Goal: Task Accomplishment & Management: Complete application form

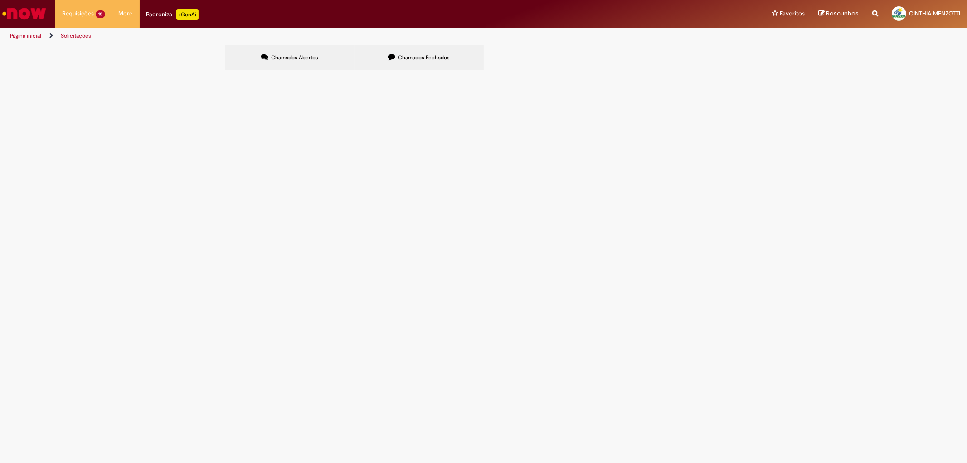
click at [446, 52] on label "Chamados Fechados" at bounding box center [418, 57] width 129 height 24
click at [0, 0] on span "6101988287 - EXTREMA" at bounding box center [0, 0] width 0 height 0
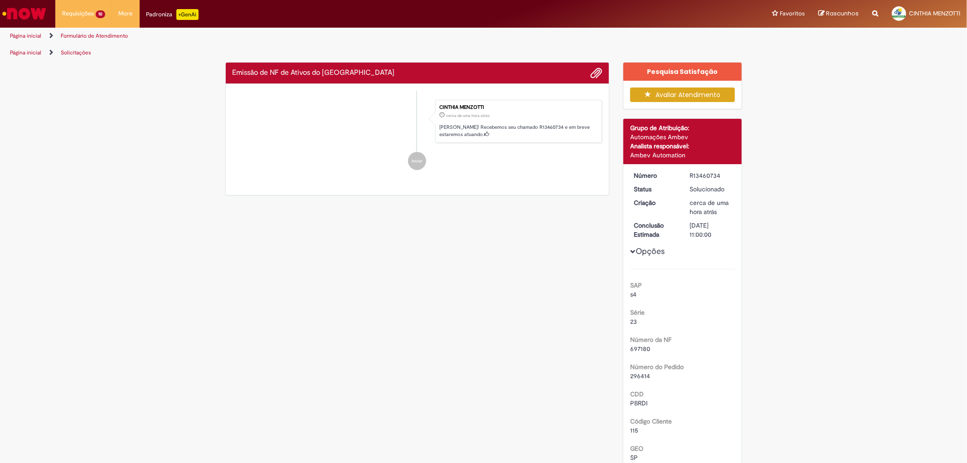
click at [357, 266] on div "Feedback" at bounding box center [483, 231] width 967 height 463
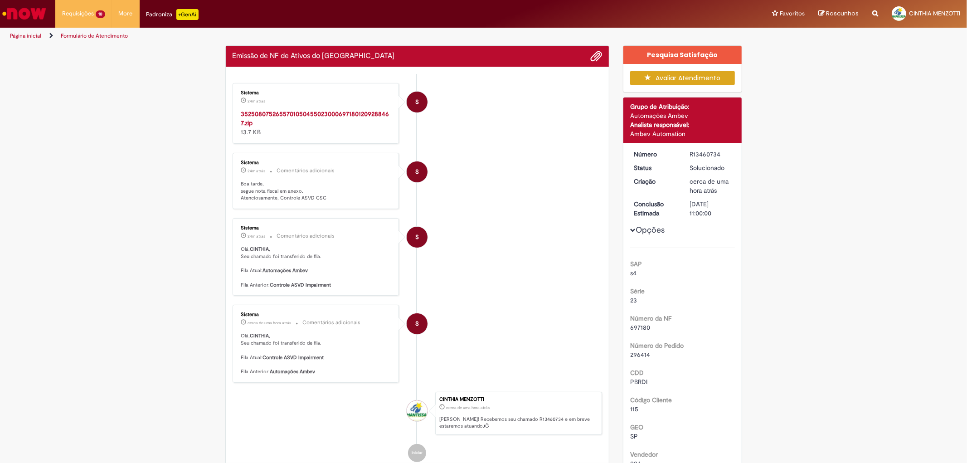
click at [315, 111] on strong "35250807526557010504550230006971801209288467.zip" at bounding box center [315, 118] width 148 height 17
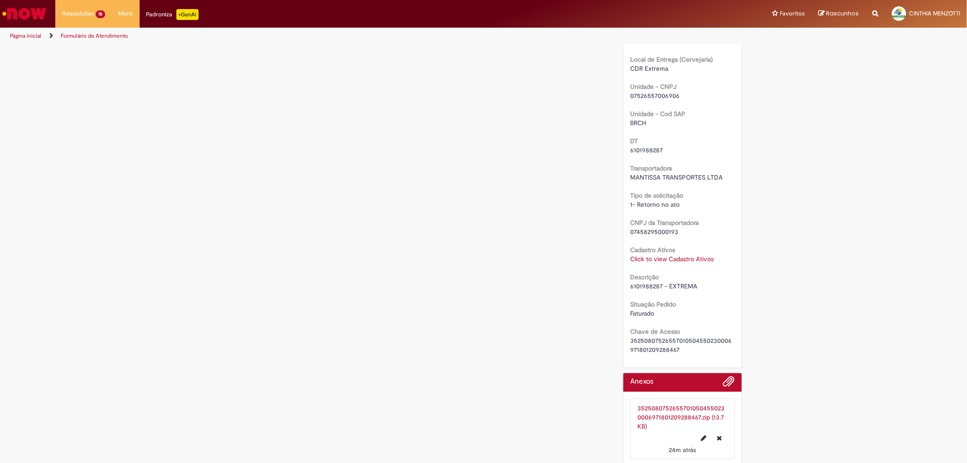
click at [809, 319] on div "Verificar Código de Barras Aguardando Aprovação Aguardando atendimento Em andam…" at bounding box center [483, 6] width 967 height 929
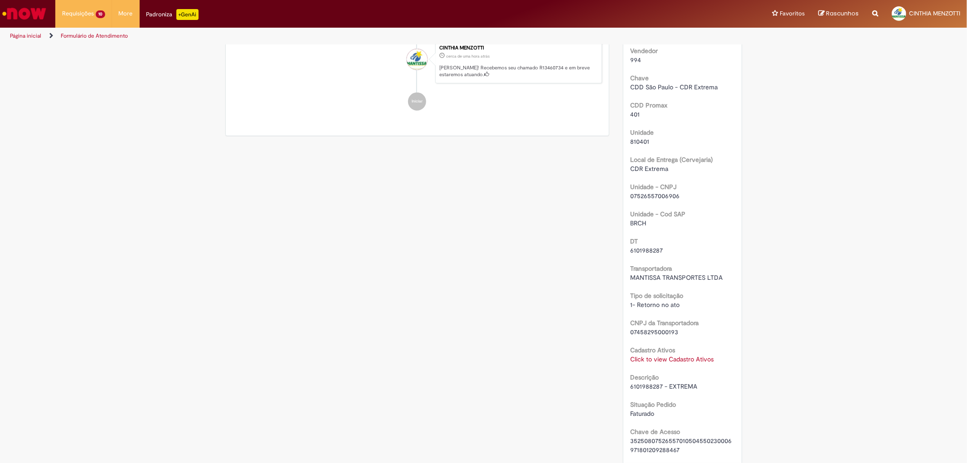
scroll to position [352, 0]
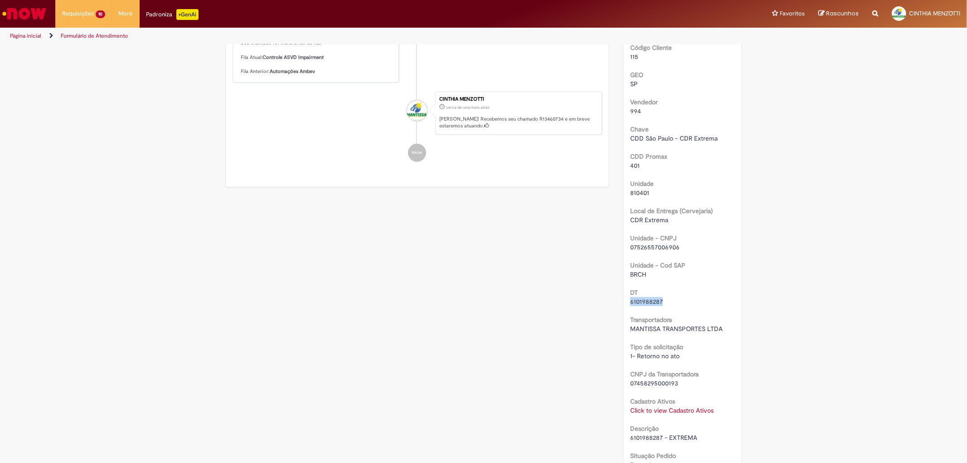
drag, startPoint x: 662, startPoint y: 298, endPoint x: 608, endPoint y: 298, distance: 53.5
click at [608, 298] on div "Verificar Código de Barras Aguardando Aprovação Aguardando atendimento Em andam…" at bounding box center [483, 157] width 530 height 929
copy span "6101988287"
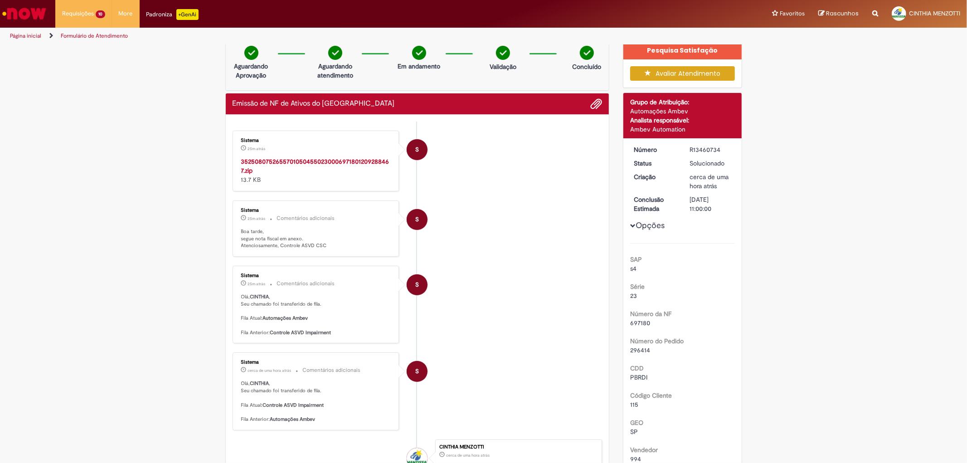
scroll to position [0, 0]
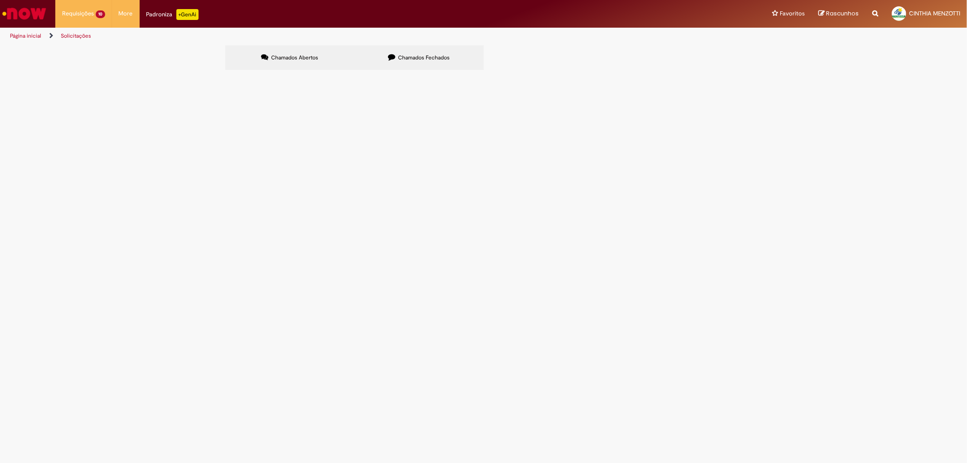
click at [424, 52] on label "Chamados Fechados" at bounding box center [418, 57] width 129 height 24
click at [0, 0] on span "Emissão de NF de Ativos do [GEOGRAPHIC_DATA]" at bounding box center [0, 0] width 0 height 0
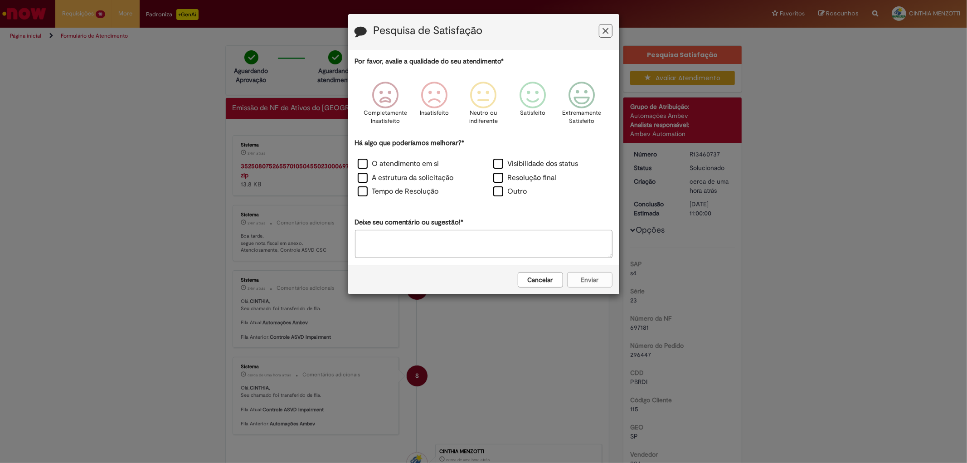
click at [606, 33] on icon "Feedback" at bounding box center [605, 31] width 6 height 10
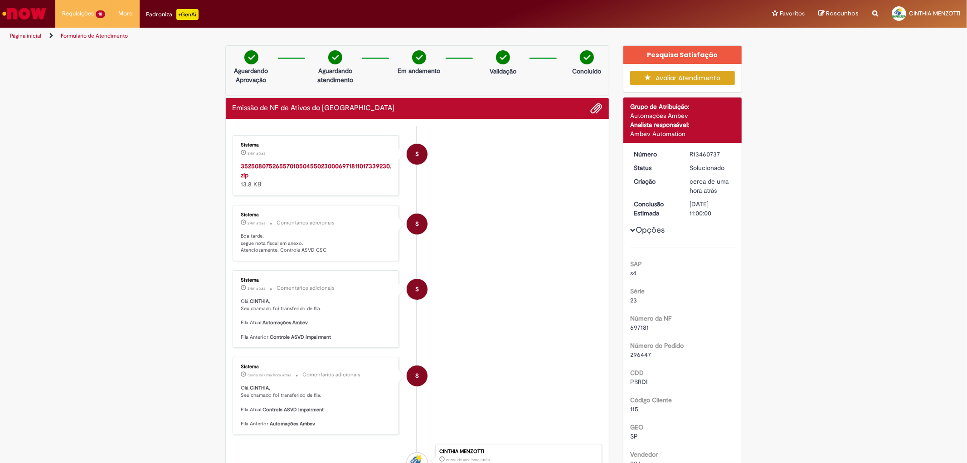
click at [353, 162] on strong "35250807526557010504550230006971811017339230.zip" at bounding box center [316, 170] width 150 height 17
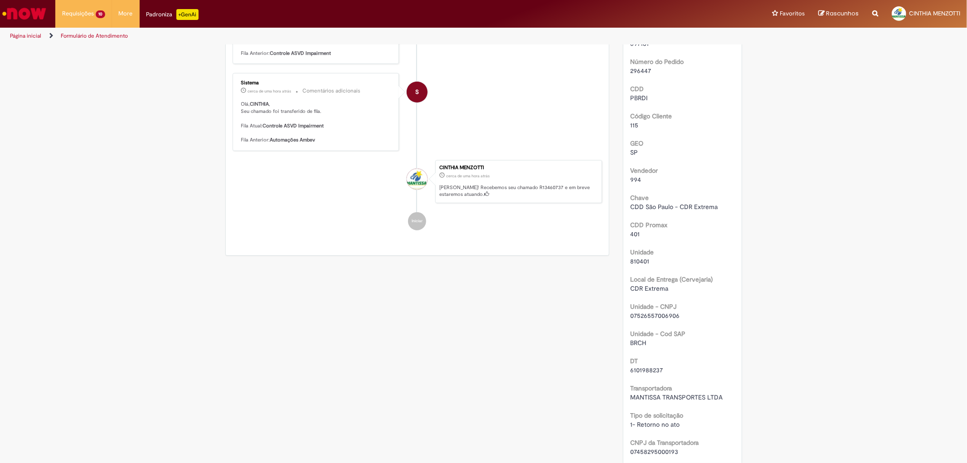
scroll to position [302, 0]
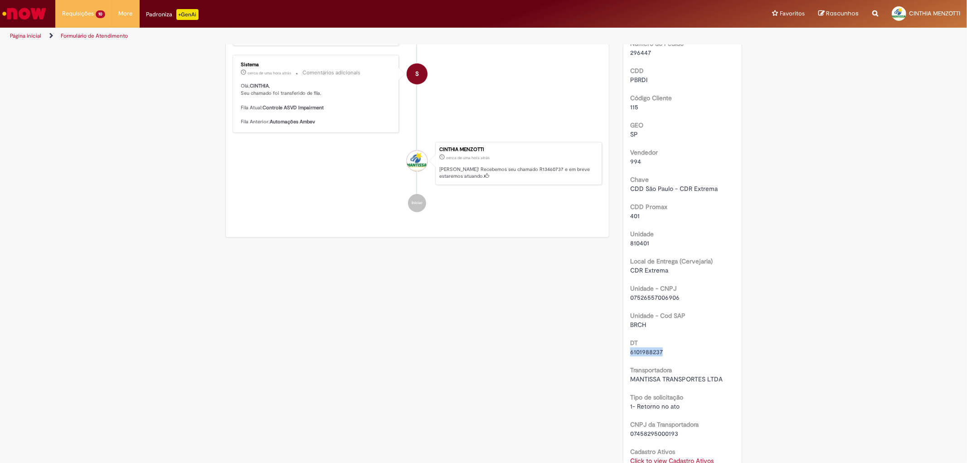
drag, startPoint x: 662, startPoint y: 352, endPoint x: 608, endPoint y: 350, distance: 54.0
click at [608, 350] on div "Verificar Código de Barras Aguardando Aprovação Aguardando atendimento Em andam…" at bounding box center [483, 207] width 530 height 929
copy span "6101988237"
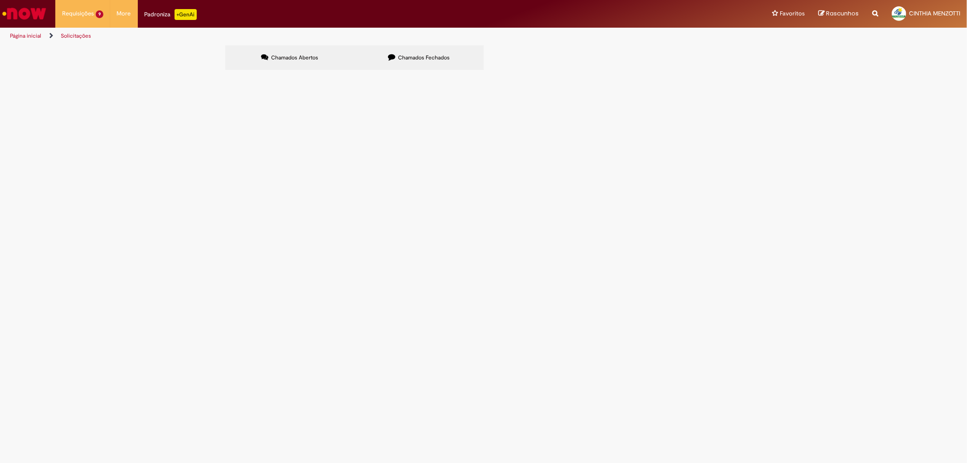
click at [424, 60] on span "Chamados Fechados" at bounding box center [424, 57] width 52 height 7
click at [0, 0] on span "6101985033 - EXTREMA" at bounding box center [0, 0] width 0 height 0
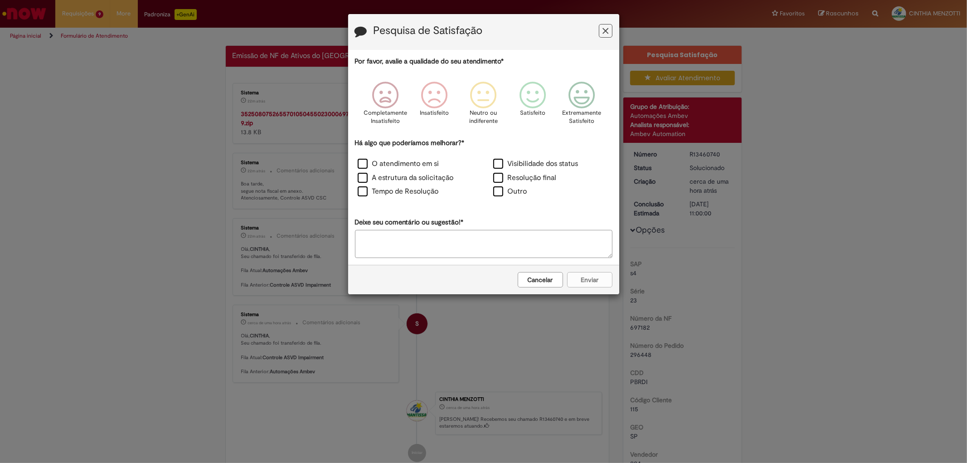
click at [604, 32] on icon "Feedback" at bounding box center [605, 31] width 6 height 10
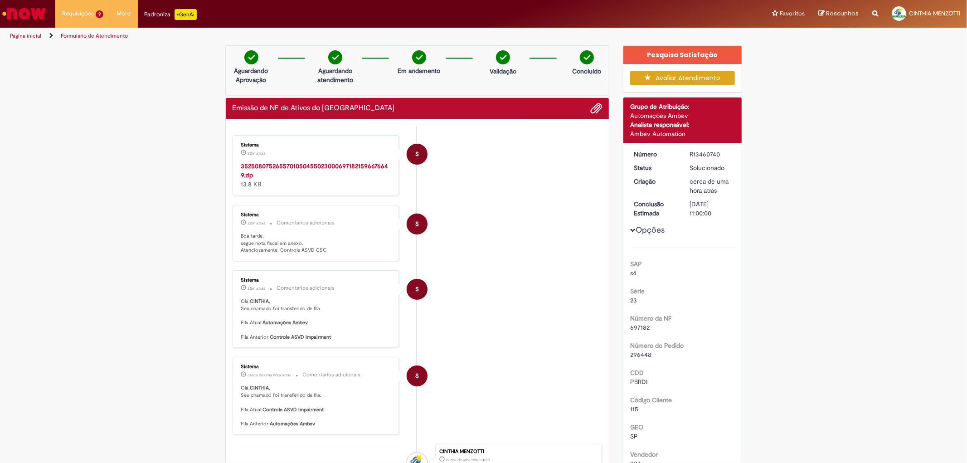
click at [333, 167] on strong "35250807526557010504550230006971821596676649.zip" at bounding box center [314, 170] width 147 height 17
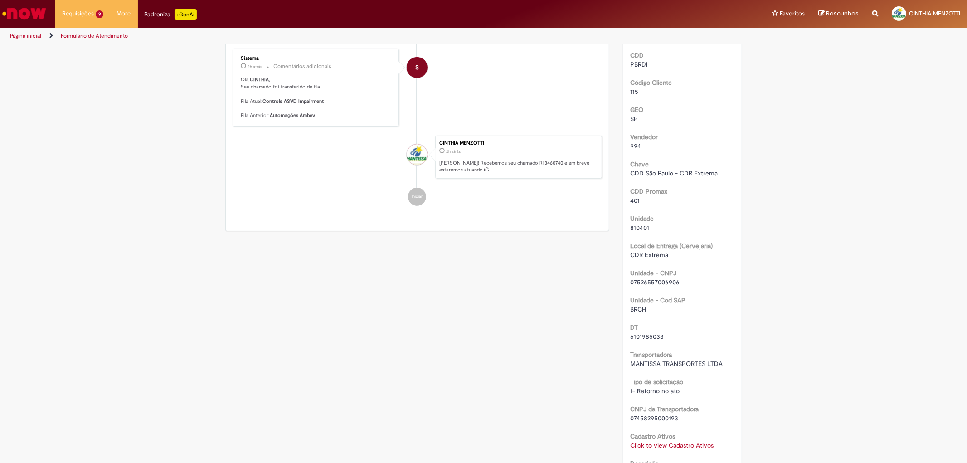
scroll to position [352, 0]
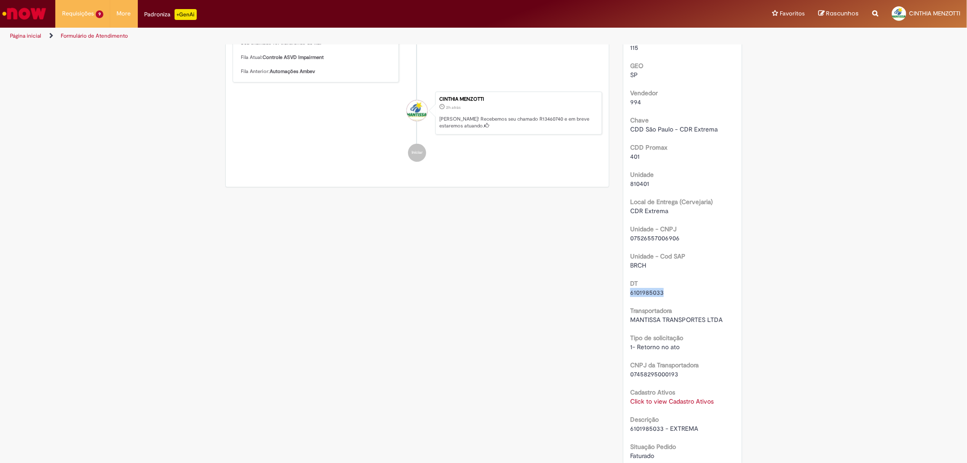
drag, startPoint x: 660, startPoint y: 289, endPoint x: 608, endPoint y: 290, distance: 52.1
click at [608, 290] on div "Verificar Código de Barras Aguardando Aprovação Aguardando atendimento Em andam…" at bounding box center [483, 153] width 530 height 920
copy span "6101985033"
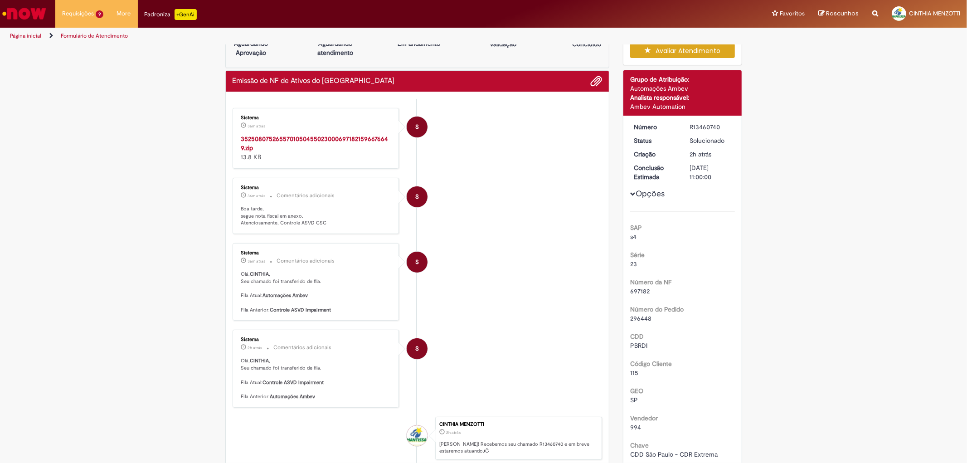
scroll to position [50, 0]
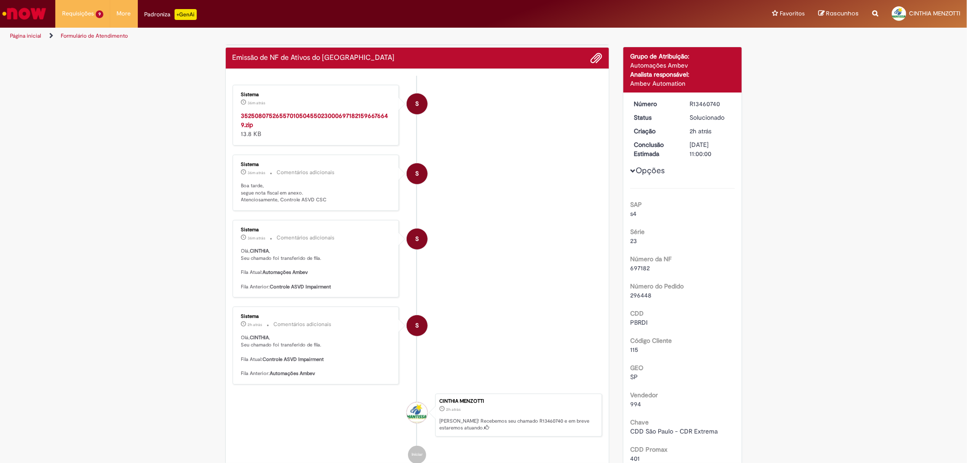
click at [311, 115] on strong "35250807526557010504550230006971821596676649.zip" at bounding box center [314, 119] width 147 height 17
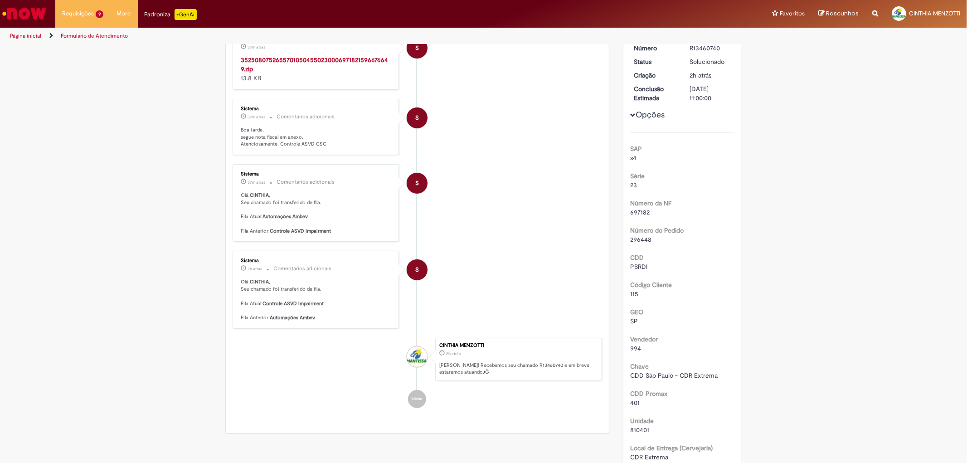
scroll to position [0, 0]
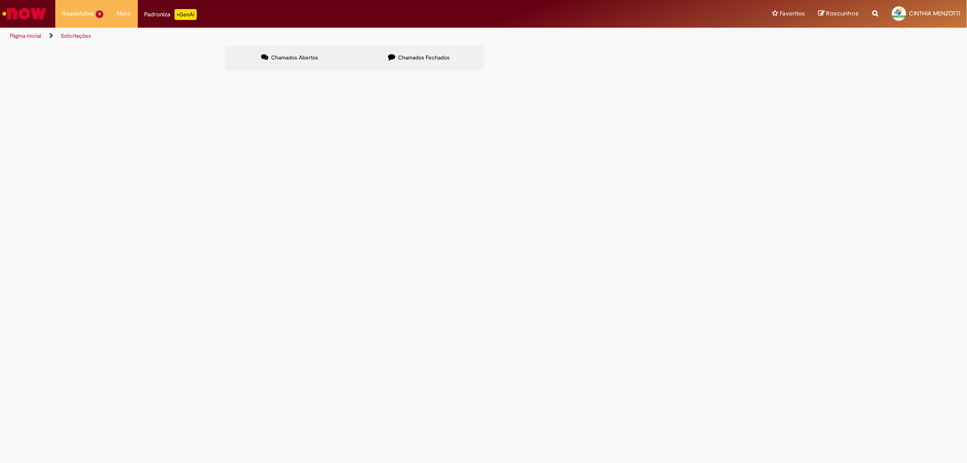
click at [424, 55] on span "Chamados Fechados" at bounding box center [424, 57] width 52 height 7
click at [0, 0] on span "6101993473 - EXTREMA" at bounding box center [0, 0] width 0 height 0
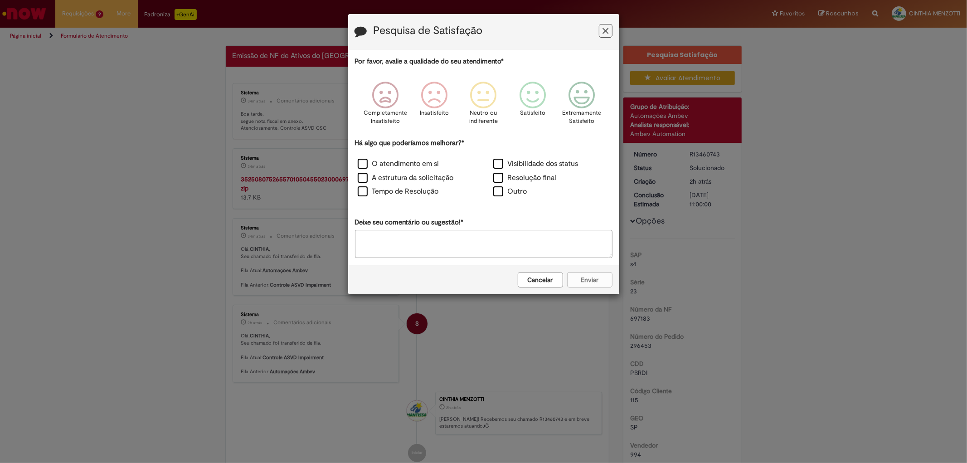
click at [605, 28] on icon "Feedback" at bounding box center [605, 31] width 6 height 10
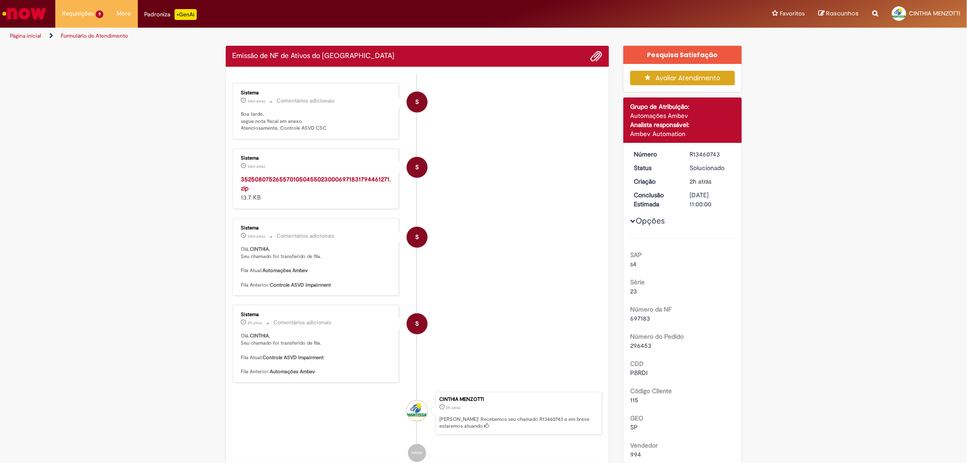
click at [340, 175] on strong "35250807526557010504550230006971831794461271.zip" at bounding box center [316, 183] width 150 height 17
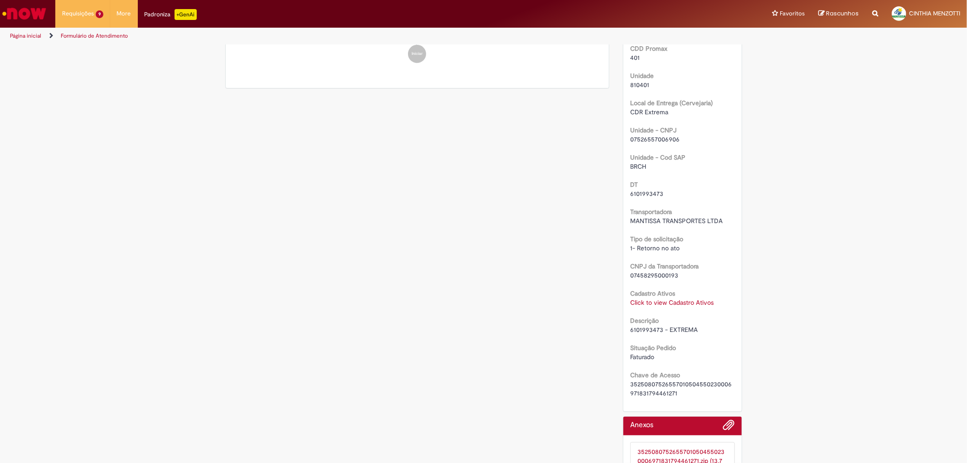
scroll to position [453, 0]
drag, startPoint x: 649, startPoint y: 189, endPoint x: 603, endPoint y: 189, distance: 46.2
click at [603, 189] on div "Verificar Código de Barras Aguardando Aprovação Aguardando atendimento Em andam…" at bounding box center [483, 52] width 530 height 920
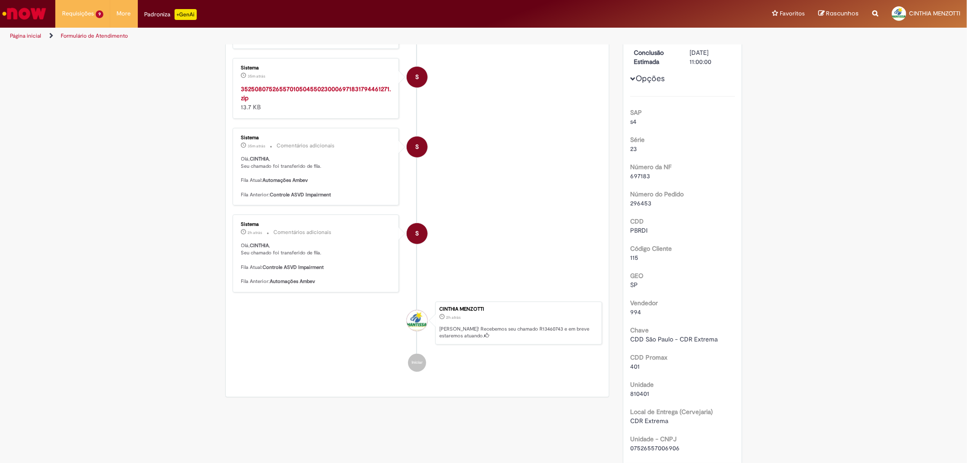
scroll to position [0, 0]
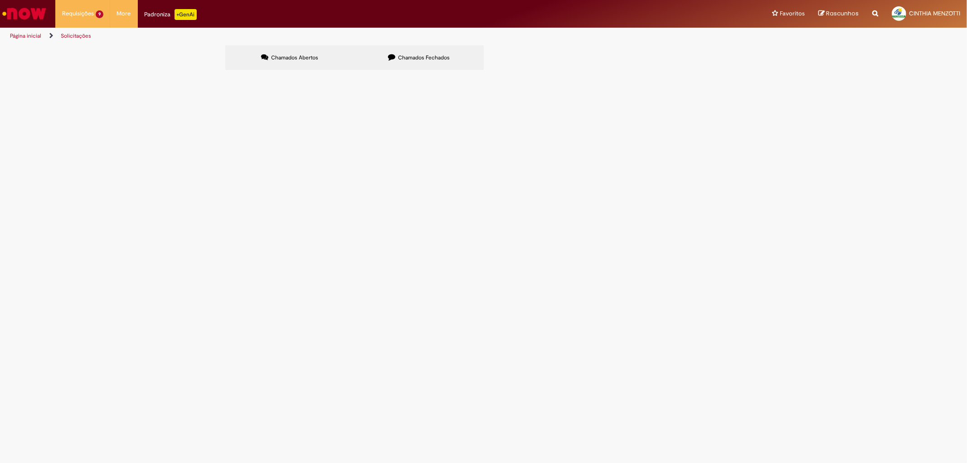
click at [414, 49] on label "Chamados Fechados" at bounding box center [418, 57] width 129 height 24
click at [0, 0] on span "6101993438 - EXTREMA" at bounding box center [0, 0] width 0 height 0
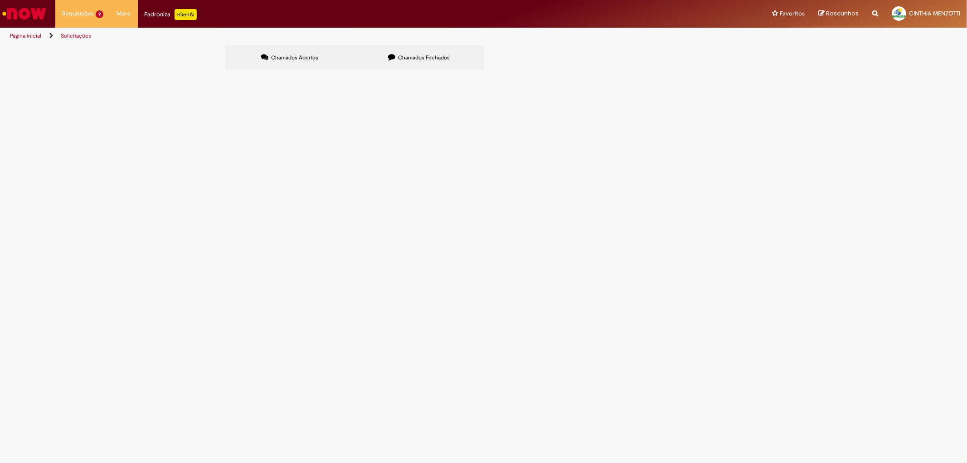
click at [0, 0] on span "Emissão de NF de Ativos do [GEOGRAPHIC_DATA]" at bounding box center [0, 0] width 0 height 0
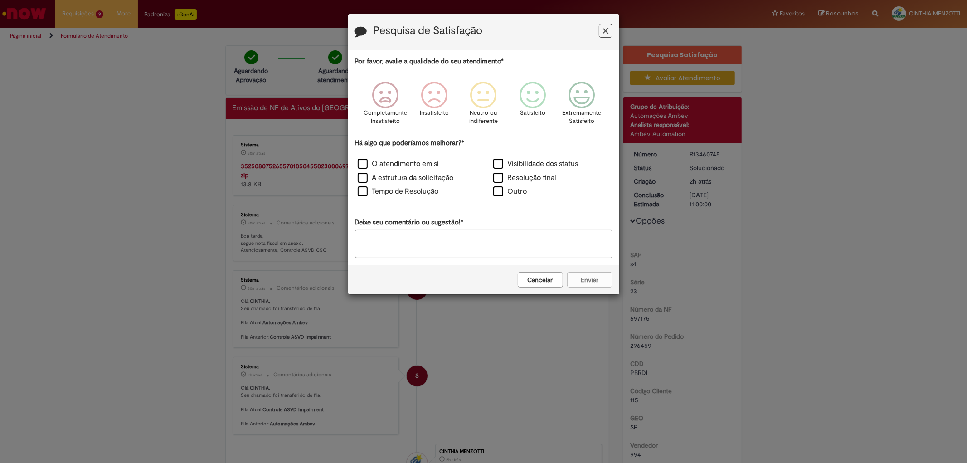
click at [608, 30] on icon "Feedback" at bounding box center [605, 31] width 6 height 10
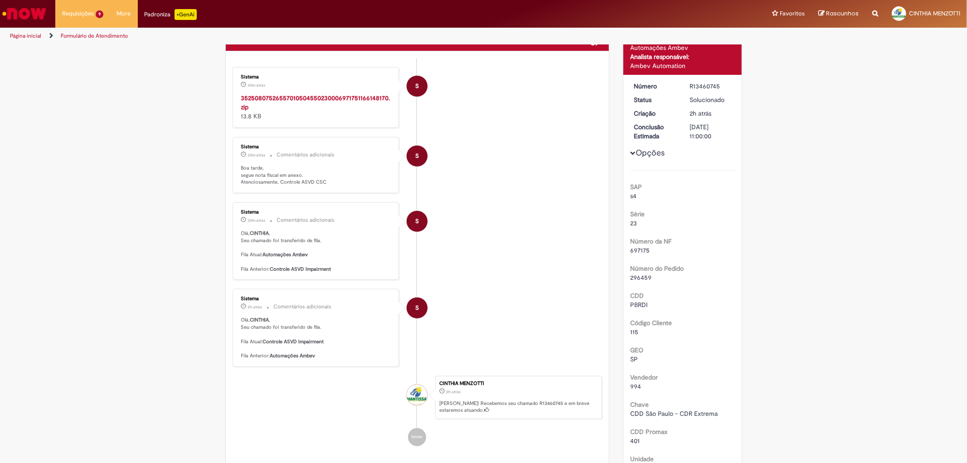
scroll to position [50, 0]
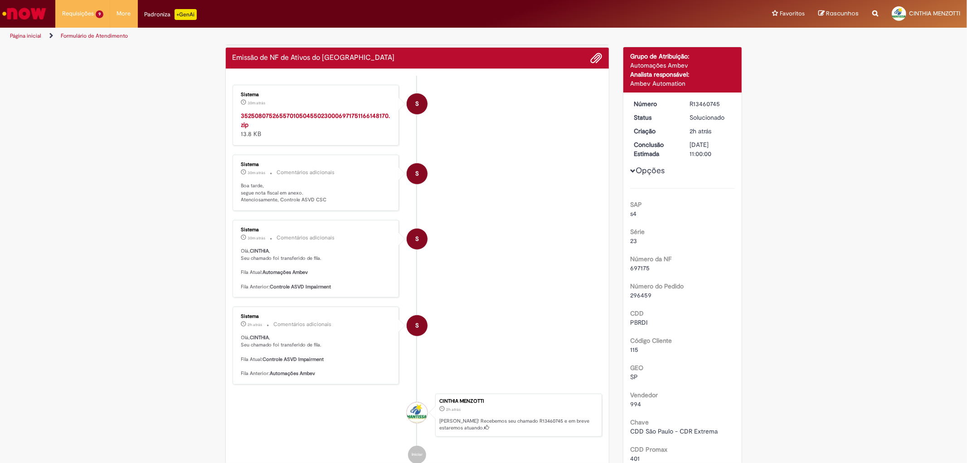
click at [306, 116] on strong "35250807526557010504550230006971751166148170.zip" at bounding box center [315, 119] width 149 height 17
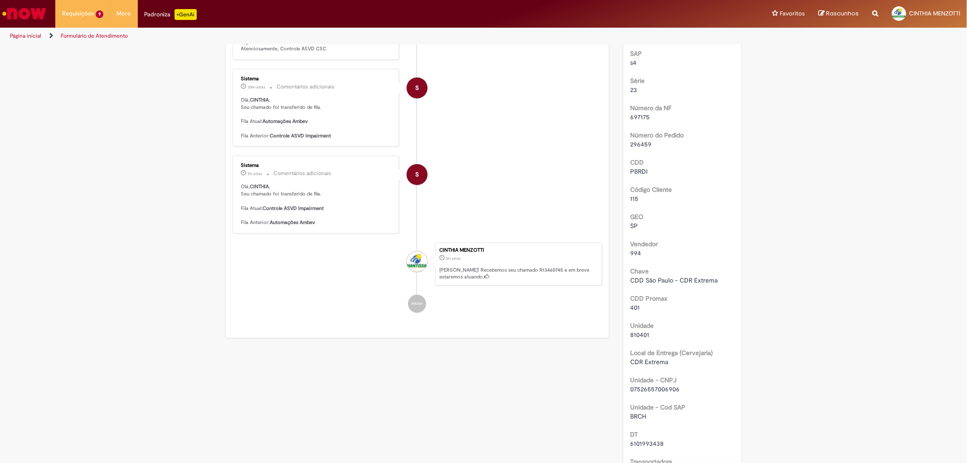
scroll to position [302, 0]
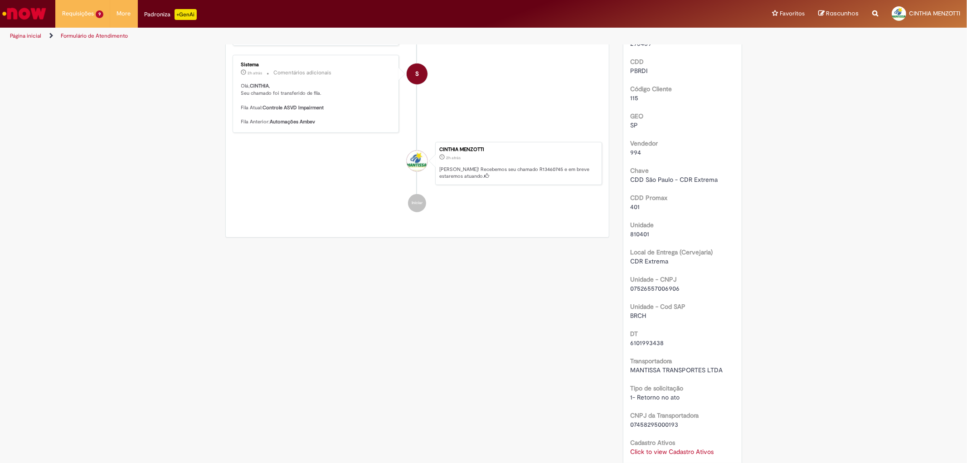
drag, startPoint x: 665, startPoint y: 340, endPoint x: 609, endPoint y: 347, distance: 56.6
click at [609, 347] on div "Verificar Código de Barras Aguardando Aprovação Aguardando atendimento Em andam…" at bounding box center [483, 203] width 530 height 920
copy div
drag, startPoint x: 663, startPoint y: 336, endPoint x: 662, endPoint y: 340, distance: 4.6
click at [662, 340] on div "DT 6101993438" at bounding box center [682, 337] width 105 height 20
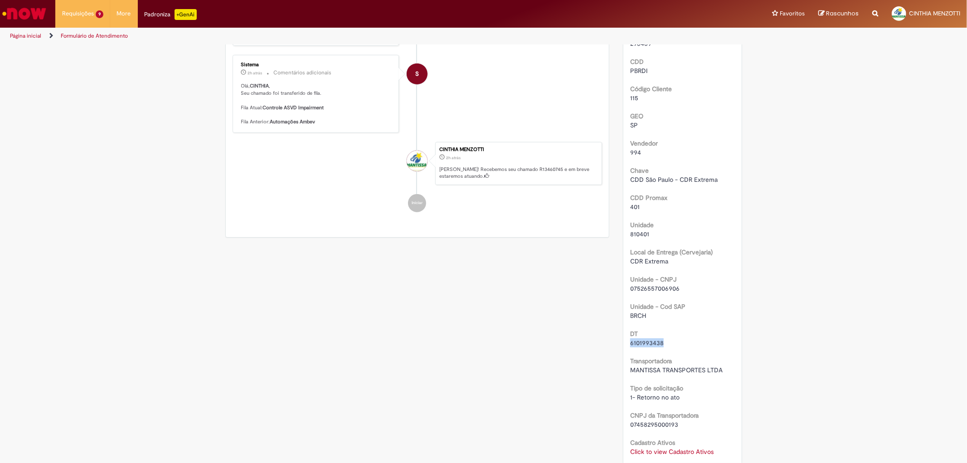
copy div "6101993438"
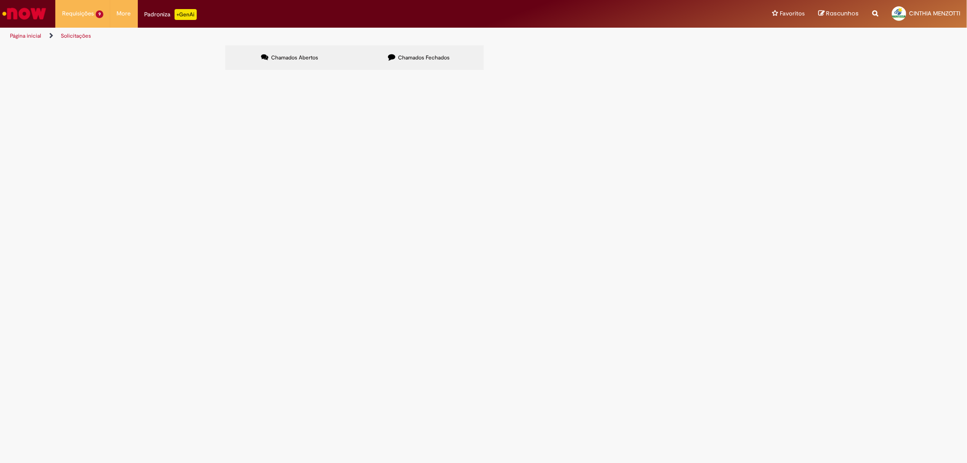
click at [422, 45] on div "Chamados Abertos Chamados Fechados Itens solicitados Exportar como PDF Exportar…" at bounding box center [483, 45] width 517 height 0
click at [423, 50] on label "Chamados Fechados" at bounding box center [418, 57] width 129 height 24
click at [0, 0] on span "6101993439 - EXTREMA" at bounding box center [0, 0] width 0 height 0
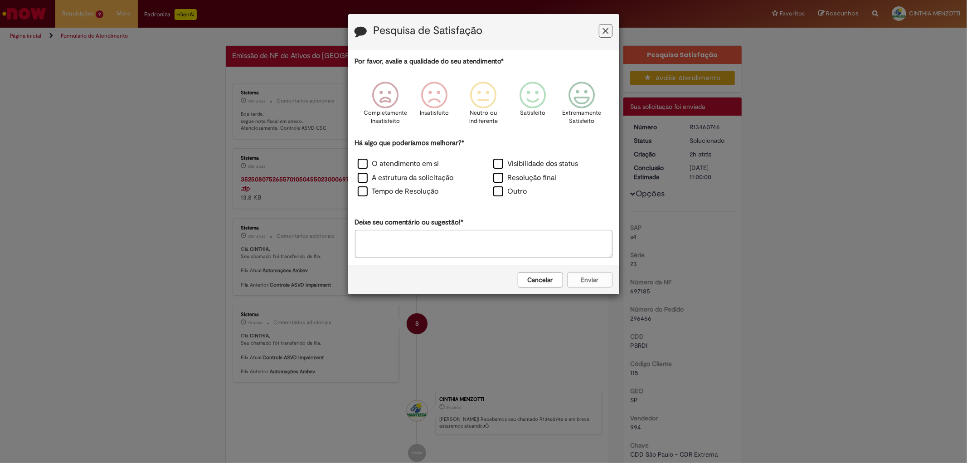
click at [604, 26] on icon "Feedback" at bounding box center [605, 31] width 6 height 10
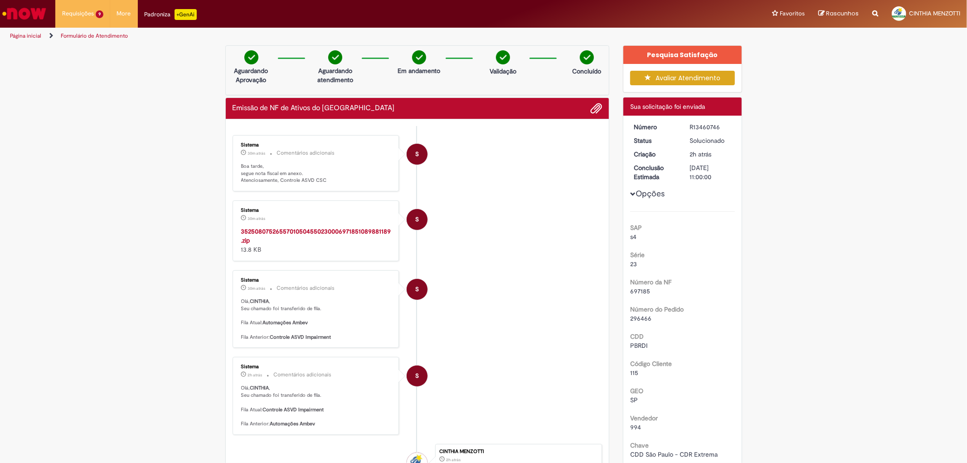
click at [311, 177] on p "Boa tarde, segue nota fiscal em anexo. Atenciosamente, Controle ASVD CSC" at bounding box center [316, 173] width 151 height 21
click at [315, 228] on strong "35250807526557010504550230006971851089881189.zip" at bounding box center [316, 235] width 150 height 17
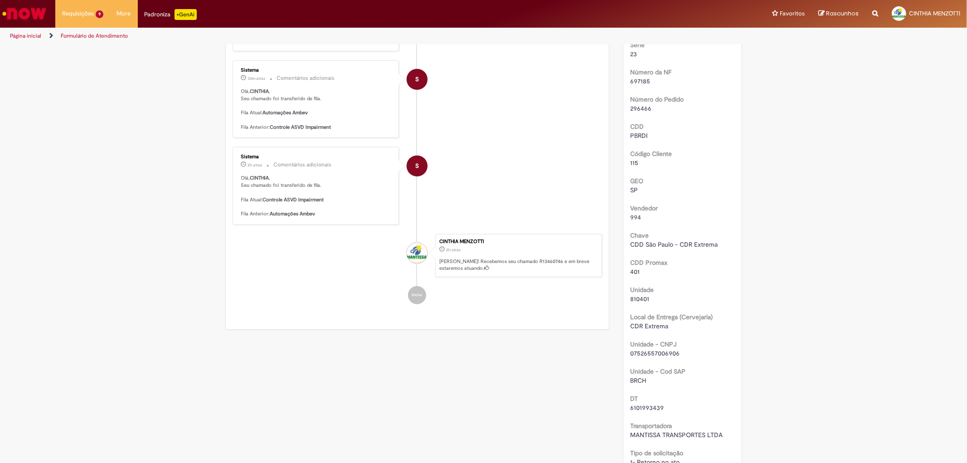
scroll to position [302, 0]
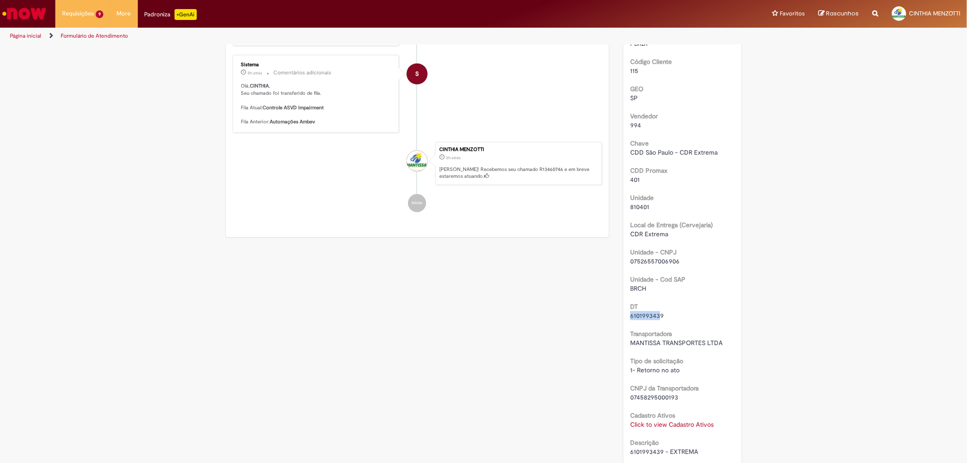
drag, startPoint x: 653, startPoint y: 311, endPoint x: 618, endPoint y: 318, distance: 35.9
click at [609, 318] on div "Verificar Código de Barras Aguardando Aprovação Aguardando atendimento Em andam…" at bounding box center [483, 189] width 530 height 893
drag, startPoint x: 663, startPoint y: 312, endPoint x: 617, endPoint y: 313, distance: 45.3
click at [617, 313] on div "Pesquisa Satisfação Avaliar Atendimento Detalhes do tíquete Sua solicitação foi…" at bounding box center [682, 189] width 133 height 893
copy span "6101993439"
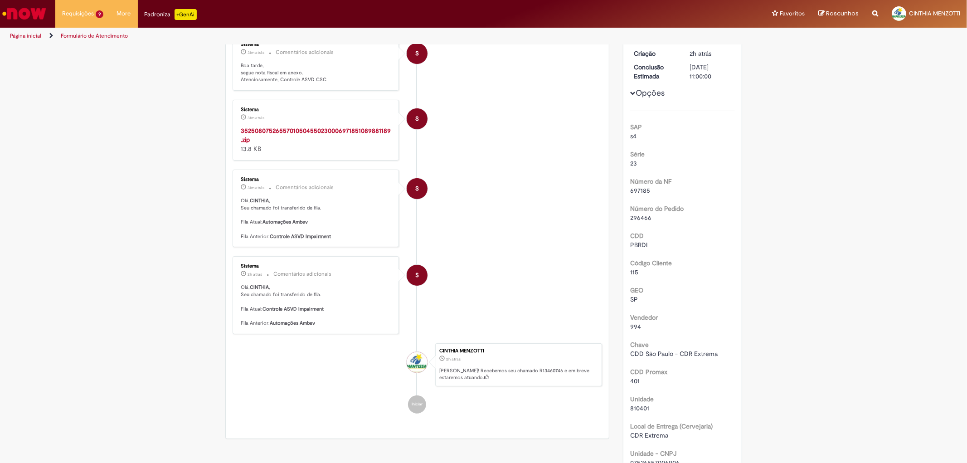
scroll to position [50, 0]
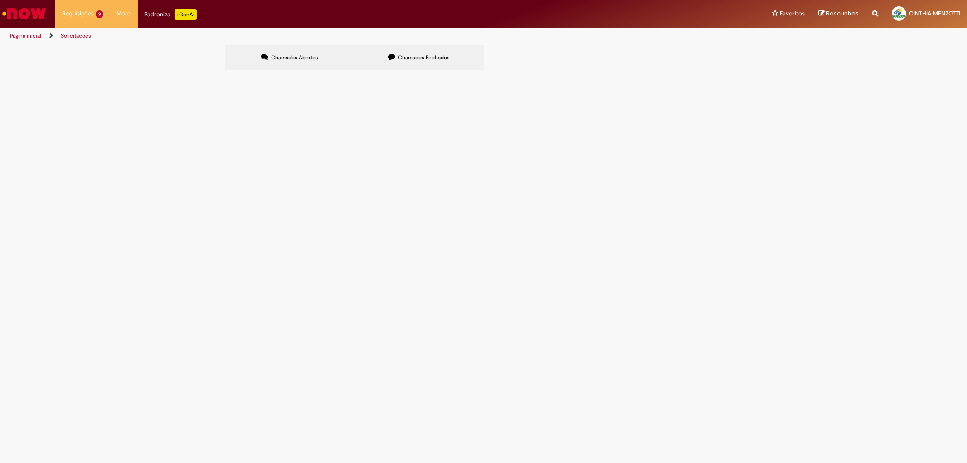
click at [402, 50] on label "Chamados Fechados" at bounding box center [418, 57] width 129 height 24
click at [0, 0] on span "6101993440 - EXTREMA" at bounding box center [0, 0] width 0 height 0
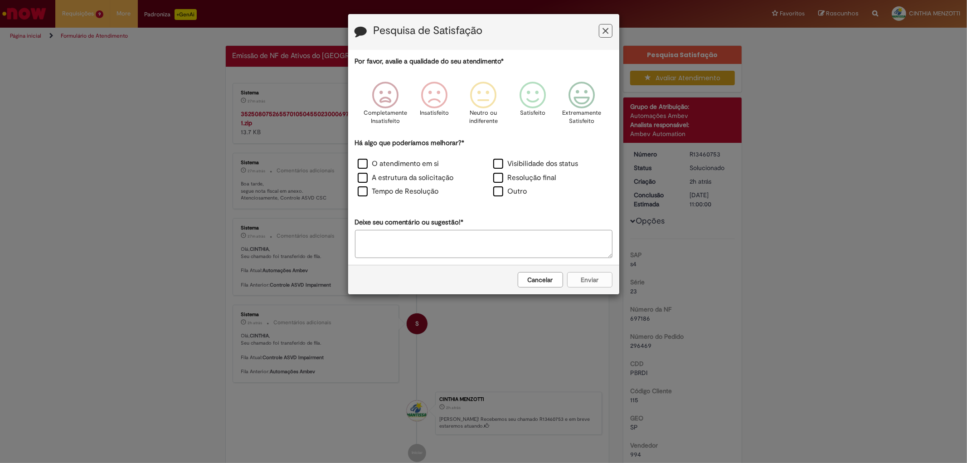
click at [604, 33] on icon "Feedback" at bounding box center [605, 31] width 6 height 10
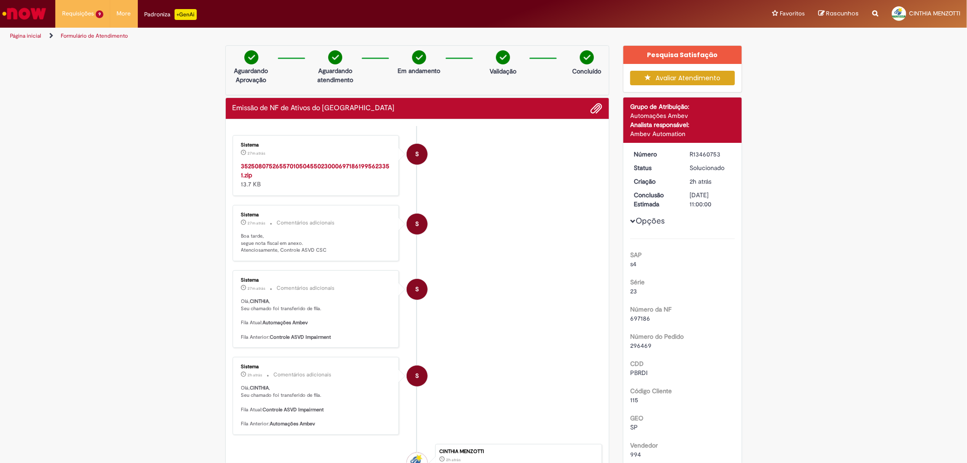
click at [344, 169] on strong "35250807526557010504550230006971861995623351.zip" at bounding box center [315, 170] width 149 height 17
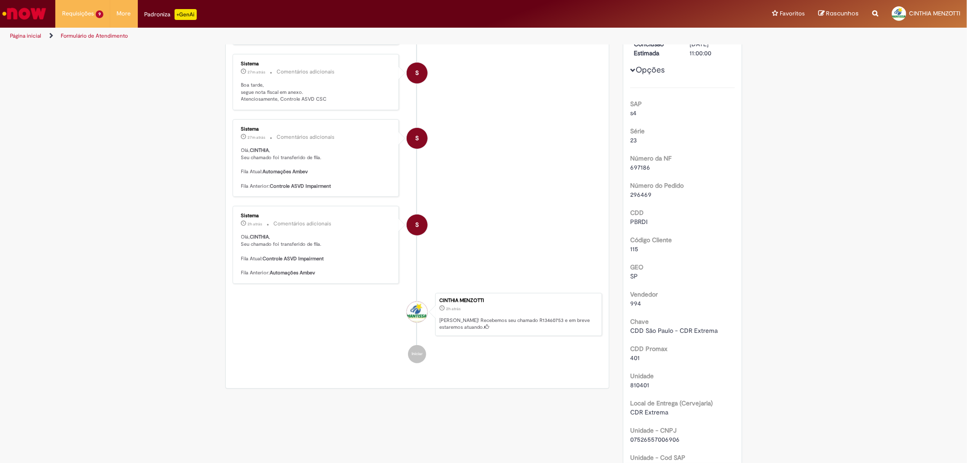
scroll to position [302, 0]
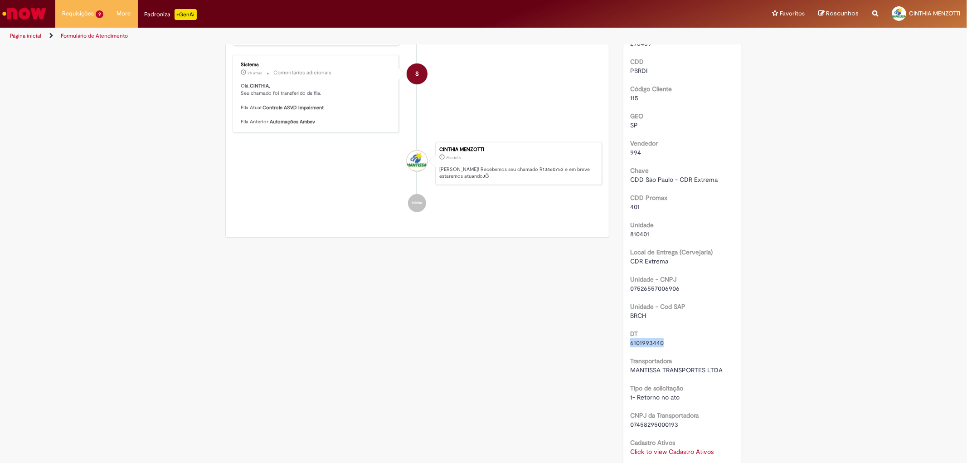
drag, startPoint x: 661, startPoint y: 339, endPoint x: 618, endPoint y: 340, distance: 42.6
click at [618, 340] on div "Pesquisa Satisfação Avaliar Atendimento Detalhes do tíquete Grupo de Atribuição…" at bounding box center [682, 203] width 133 height 920
copy span "6101993440"
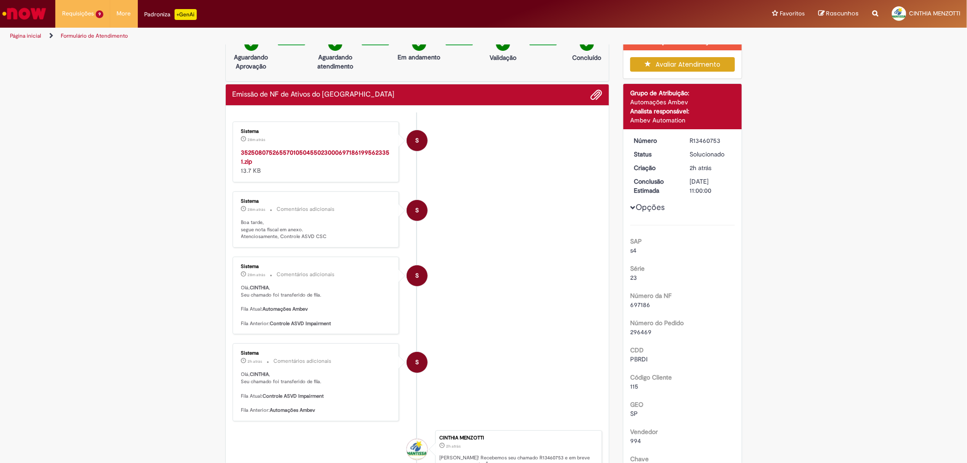
scroll to position [0, 0]
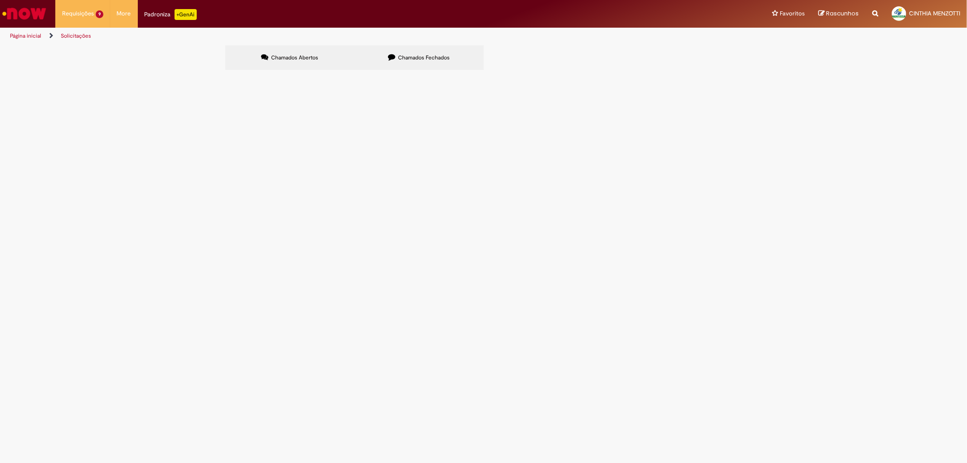
click at [426, 55] on span "Chamados Fechados" at bounding box center [424, 57] width 52 height 7
click at [0, 0] on span "Emissão de NF de Ativos do [GEOGRAPHIC_DATA]" at bounding box center [0, 0] width 0 height 0
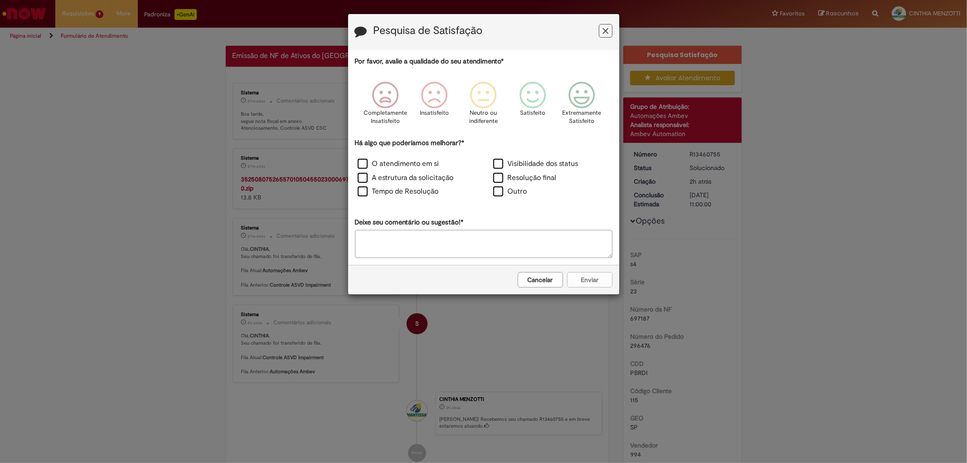
click at [606, 29] on icon "Feedback" at bounding box center [605, 31] width 6 height 10
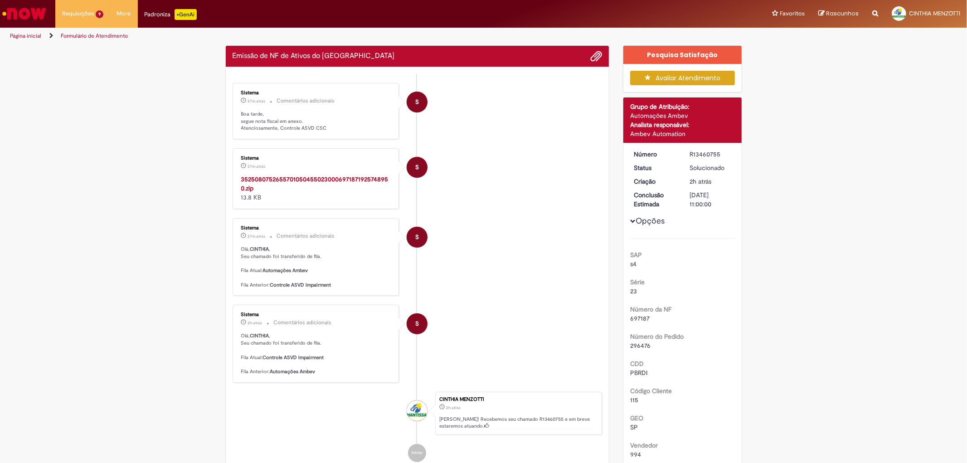
click at [314, 179] on strong "35250807526557010504550230006971871925748950.zip" at bounding box center [314, 183] width 147 height 17
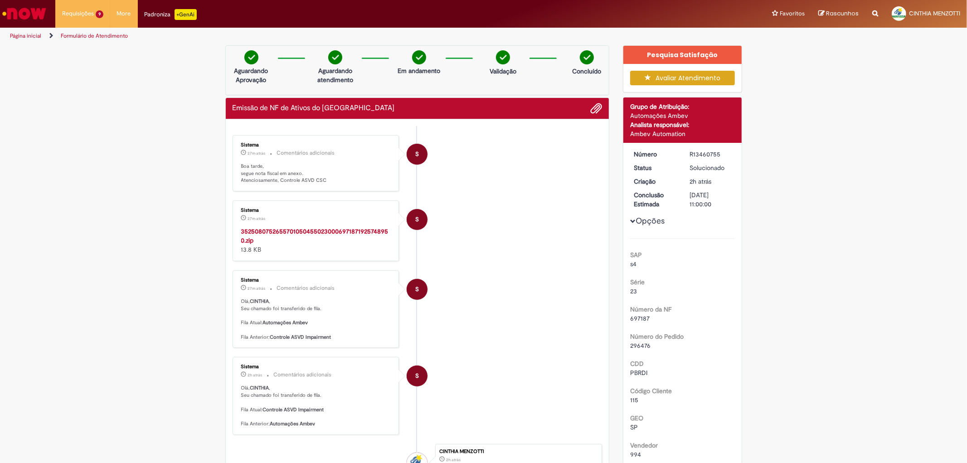
scroll to position [252, 0]
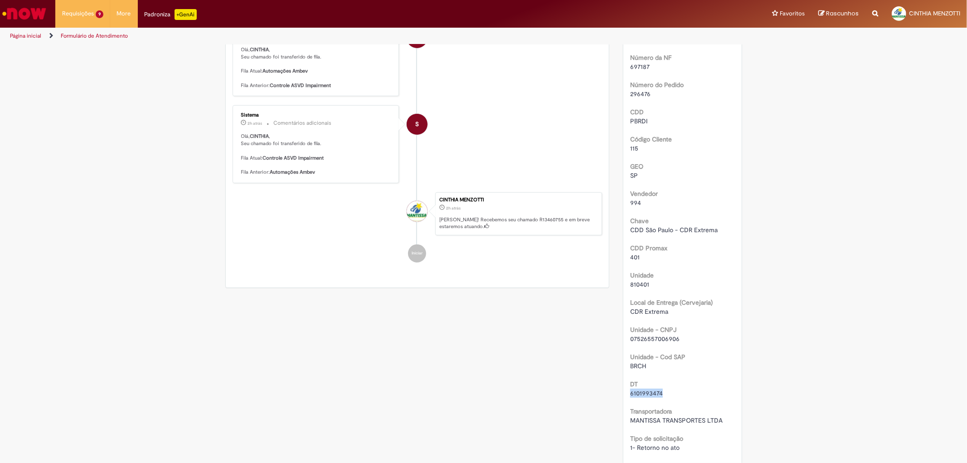
drag, startPoint x: 642, startPoint y: 392, endPoint x: 625, endPoint y: 392, distance: 17.2
click at [625, 392] on div "Número R13460755 Status Solucionado Criação 2h atrás 2 horas atrás Conclusão Es…" at bounding box center [682, 250] width 118 height 719
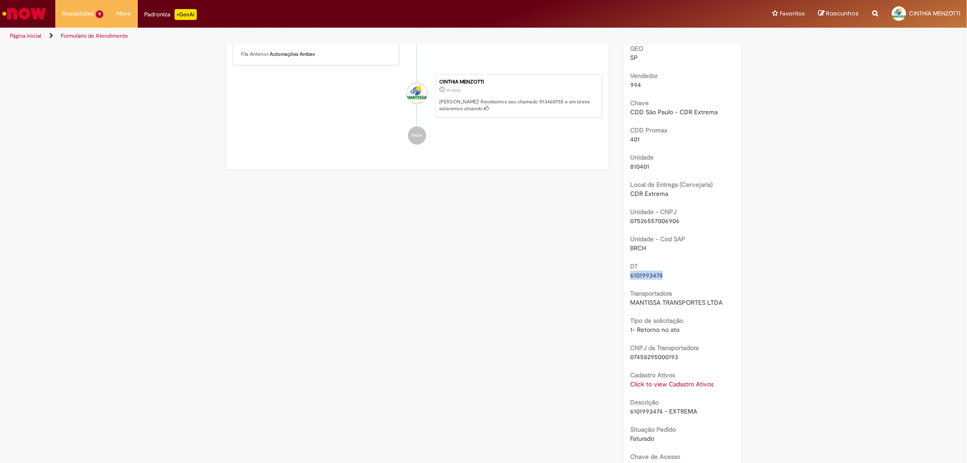
scroll to position [402, 0]
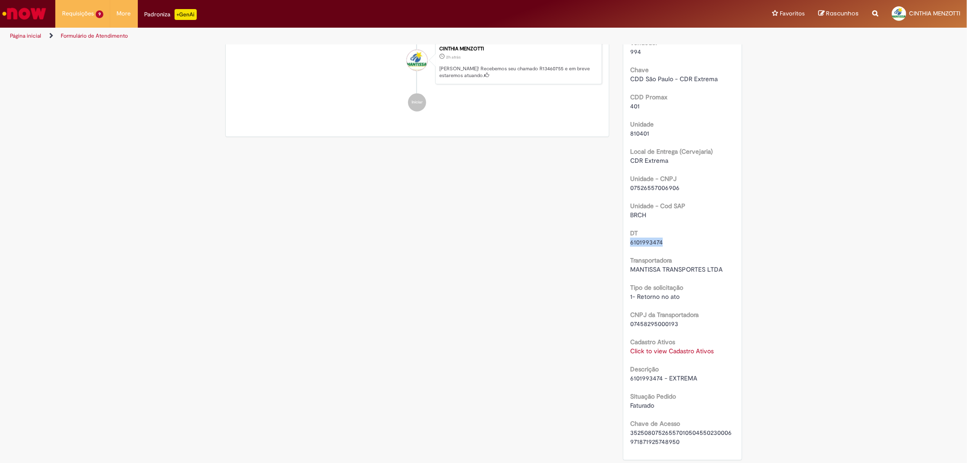
copy span "6101993474"
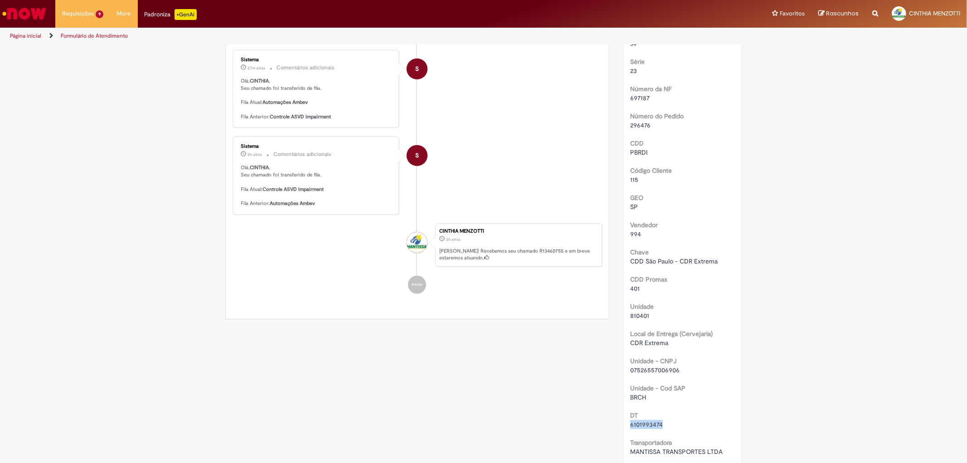
scroll to position [201, 0]
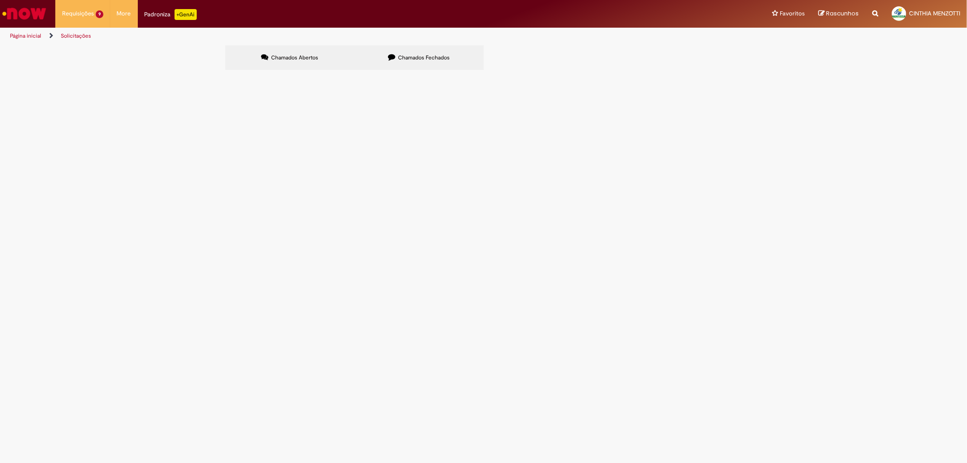
click at [440, 42] on ul "Página inicial Solicitações" at bounding box center [322, 36] width 631 height 17
click at [440, 45] on main "Solicitações Chamados Abertos Chamados Fechados Itens solicitados Exportar como…" at bounding box center [483, 254] width 967 height 418
click at [437, 50] on label "Chamados Fechados" at bounding box center [418, 57] width 129 height 24
click at [0, 0] on span "Emissão de NF de Ativos do [GEOGRAPHIC_DATA]" at bounding box center [0, 0] width 0 height 0
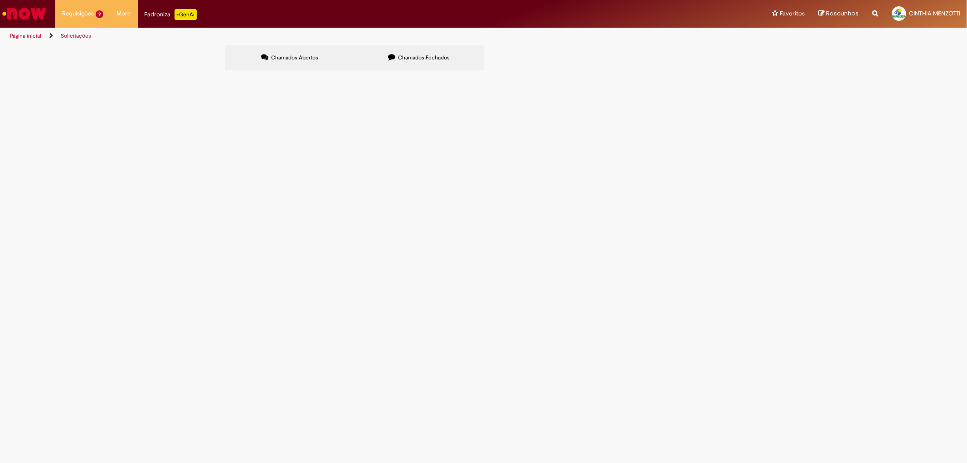
click at [0, 0] on span "Emissão de NF de Ativos do [GEOGRAPHIC_DATA]" at bounding box center [0, 0] width 0 height 0
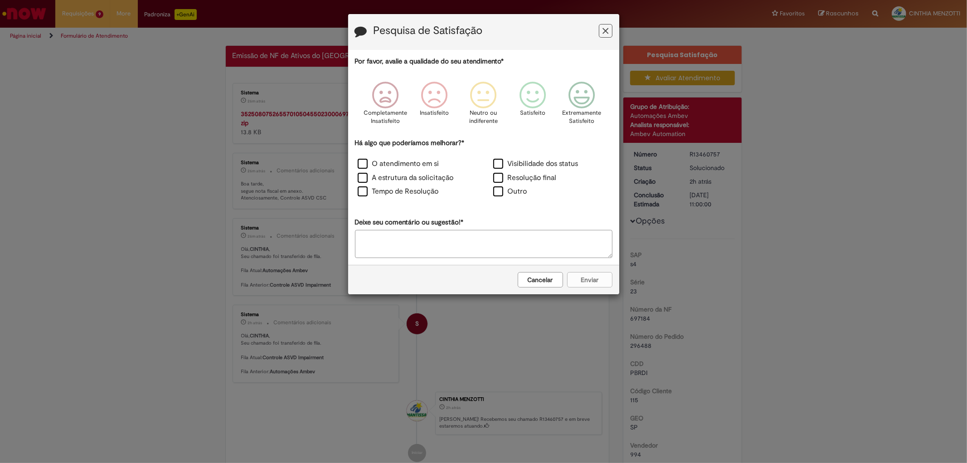
click at [604, 30] on icon "Feedback" at bounding box center [605, 31] width 6 height 10
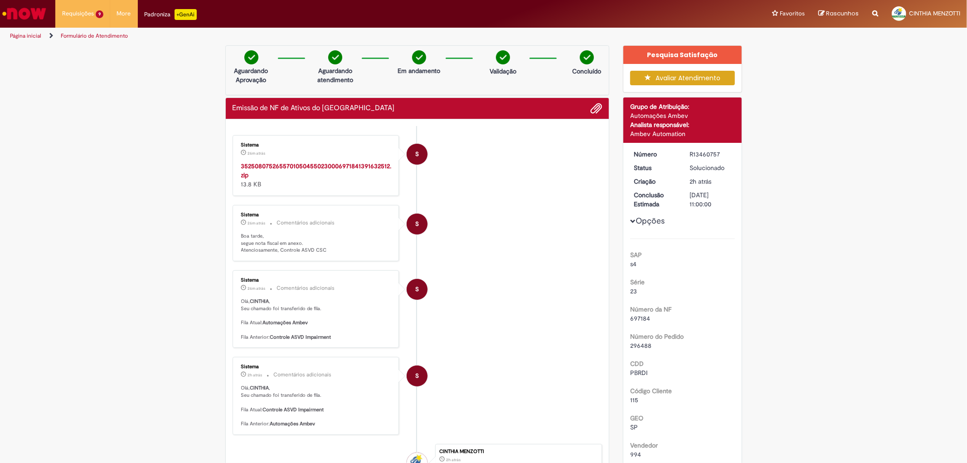
click at [325, 118] on div "Emissão de NF de Ativos do [GEOGRAPHIC_DATA]" at bounding box center [417, 108] width 383 height 21
click at [347, 171] on div "35250807526557010504550230006971841391632512.zip 13.8 KB" at bounding box center [316, 174] width 151 height 27
click at [348, 169] on strong "35250807526557010504550230006971841391632512.zip" at bounding box center [316, 170] width 150 height 17
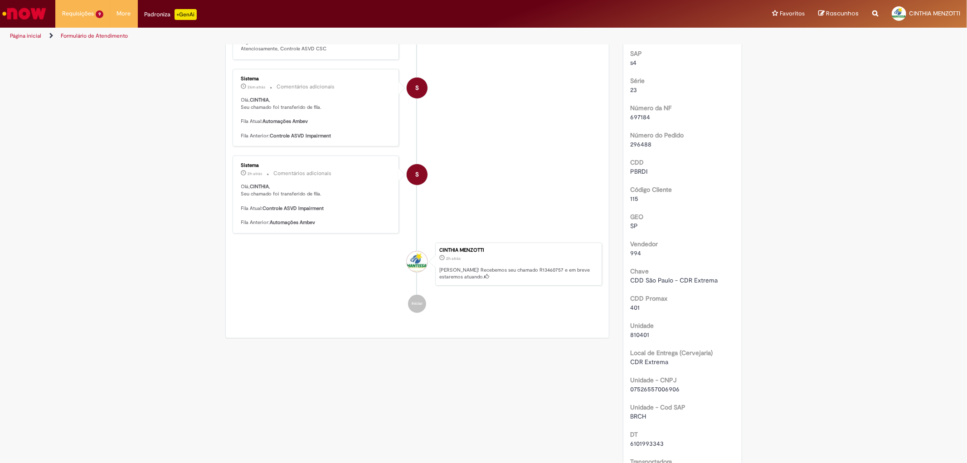
scroll to position [402, 0]
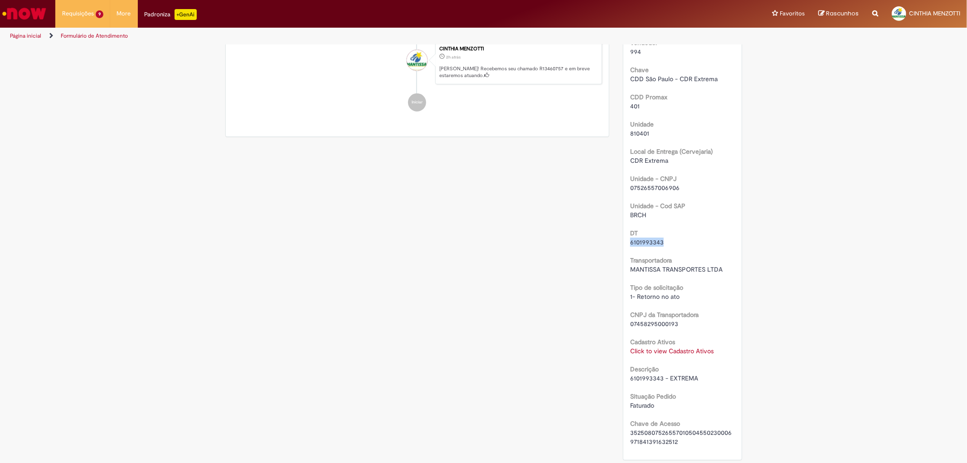
drag, startPoint x: 658, startPoint y: 237, endPoint x: 625, endPoint y: 241, distance: 34.3
click at [625, 241] on div "Número R13460757 Status Solucionado Criação 2h atrás 2 horas atrás Conclusão Es…" at bounding box center [682, 99] width 118 height 719
copy span "6101993343"
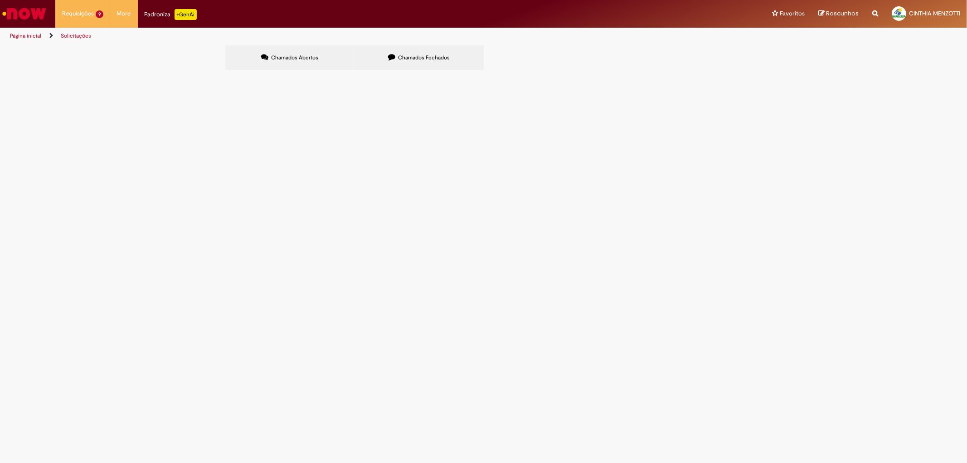
click at [421, 61] on label "Chamados Fechados" at bounding box center [418, 57] width 129 height 24
click at [0, 0] on span "Emissão de NF de Ativos do [GEOGRAPHIC_DATA]" at bounding box center [0, 0] width 0 height 0
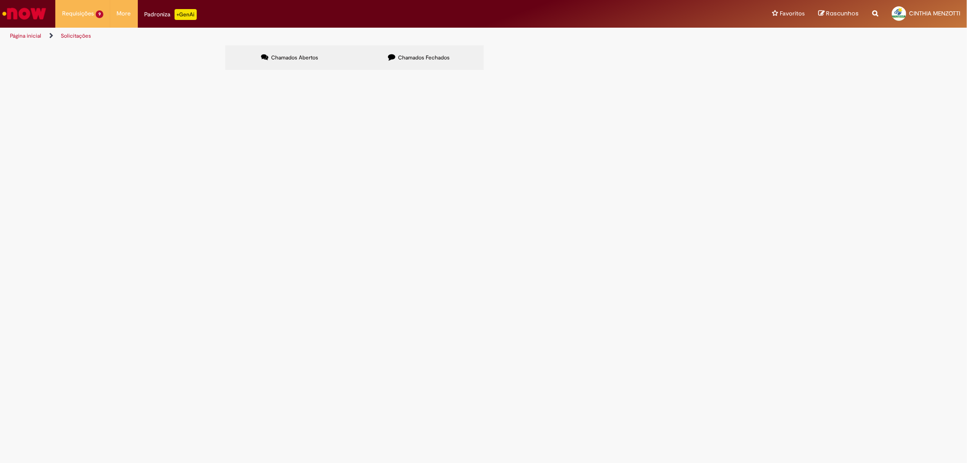
click at [0, 0] on span "Emissão de NF de Ativos do [GEOGRAPHIC_DATA]" at bounding box center [0, 0] width 0 height 0
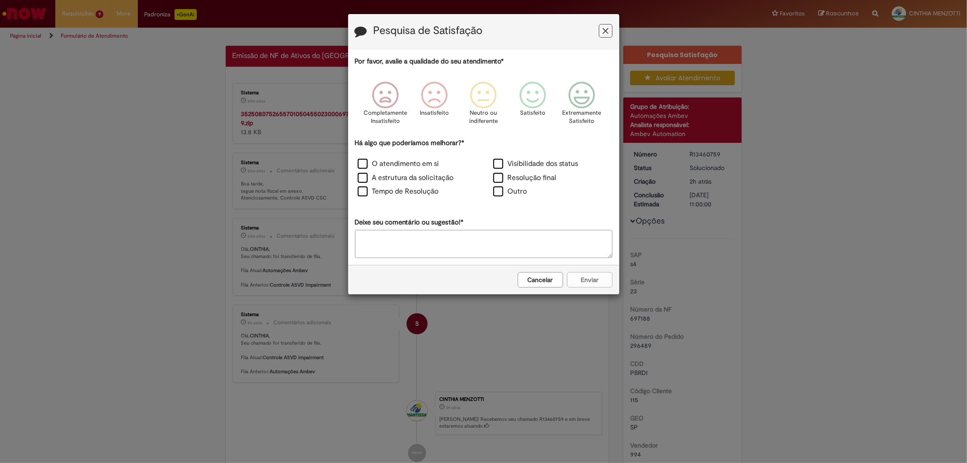
click at [600, 34] on button "Feedback" at bounding box center [606, 31] width 14 height 14
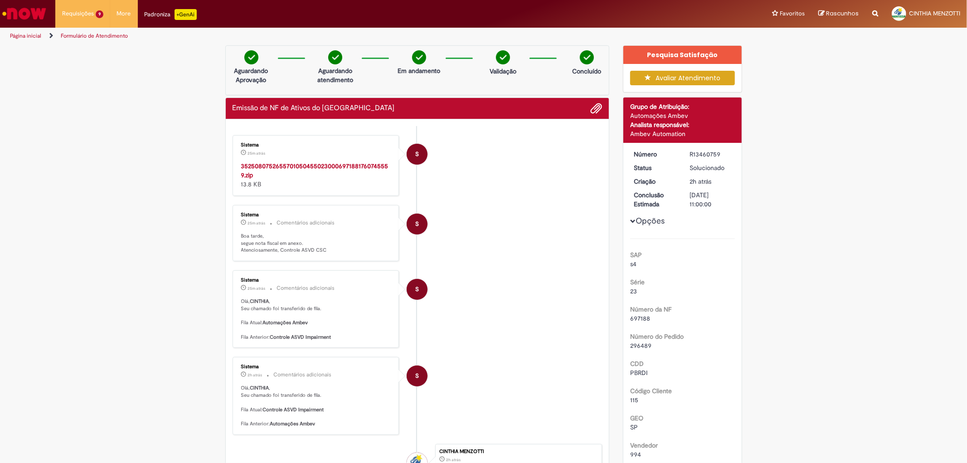
click at [350, 164] on strong "35250807526557010504550230006971881760745559.zip" at bounding box center [314, 170] width 147 height 17
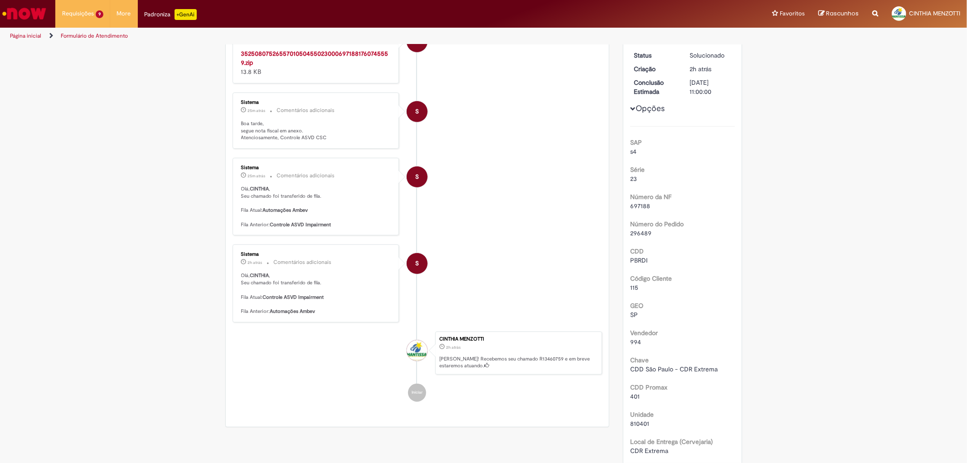
scroll to position [201, 0]
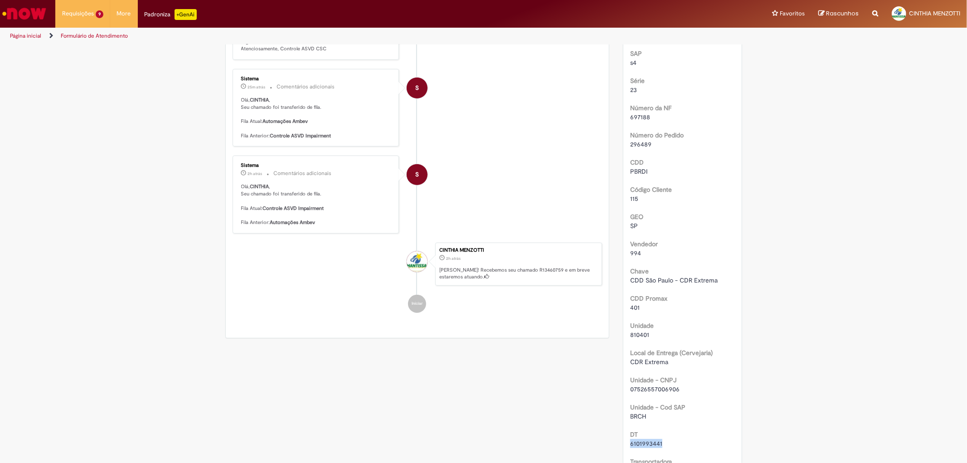
drag, startPoint x: 650, startPoint y: 443, endPoint x: 614, endPoint y: 442, distance: 36.3
click at [616, 442] on div "Pesquisa Satisfação Avaliar Atendimento Detalhes do tíquete Grupo de Atribuição…" at bounding box center [682, 304] width 133 height 920
copy span "6101993441"
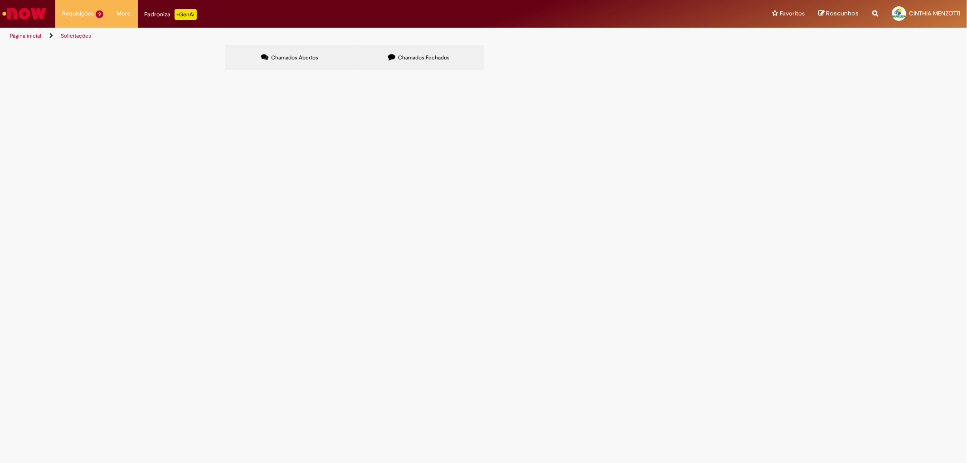
click at [410, 67] on label "Chamados Fechados" at bounding box center [418, 57] width 129 height 24
click at [0, 0] on span "Emissão de NF de Ativos do [GEOGRAPHIC_DATA]" at bounding box center [0, 0] width 0 height 0
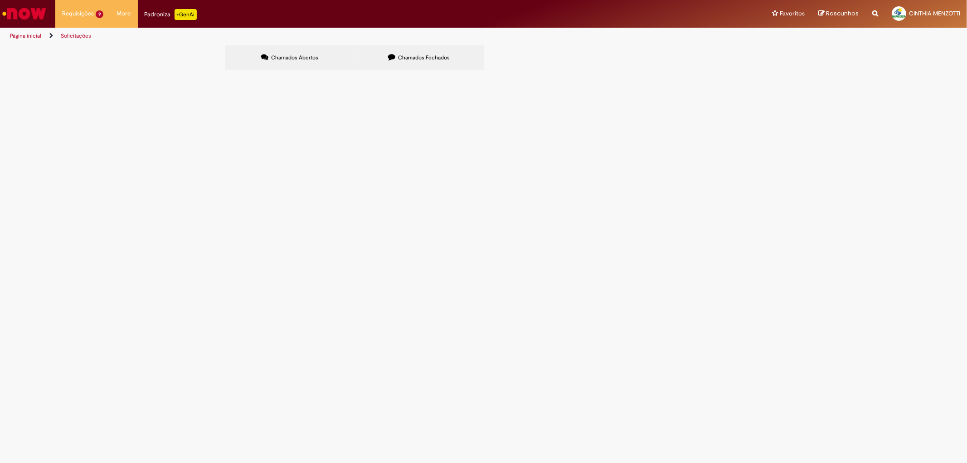
click at [0, 0] on span "Emissão de NF de Ativos do [GEOGRAPHIC_DATA]" at bounding box center [0, 0] width 0 height 0
click at [0, 0] on td "Emissão de NF de Ativos do [GEOGRAPHIC_DATA]" at bounding box center [0, 0] width 0 height 0
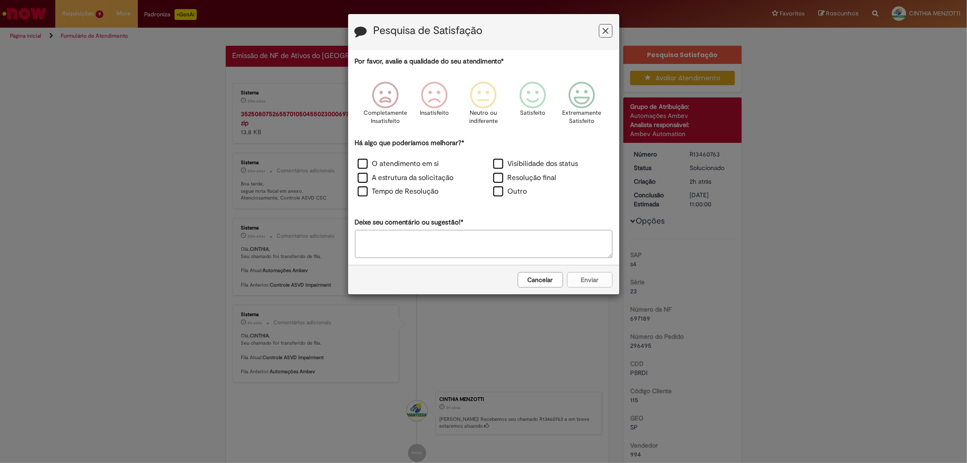
click at [348, 128] on div "Pesquisa de Satisfação Por favor, avalie a qualidade do seu atendimento* Comple…" at bounding box center [484, 154] width 272 height 281
click at [605, 31] on icon "Feedback" at bounding box center [605, 31] width 6 height 10
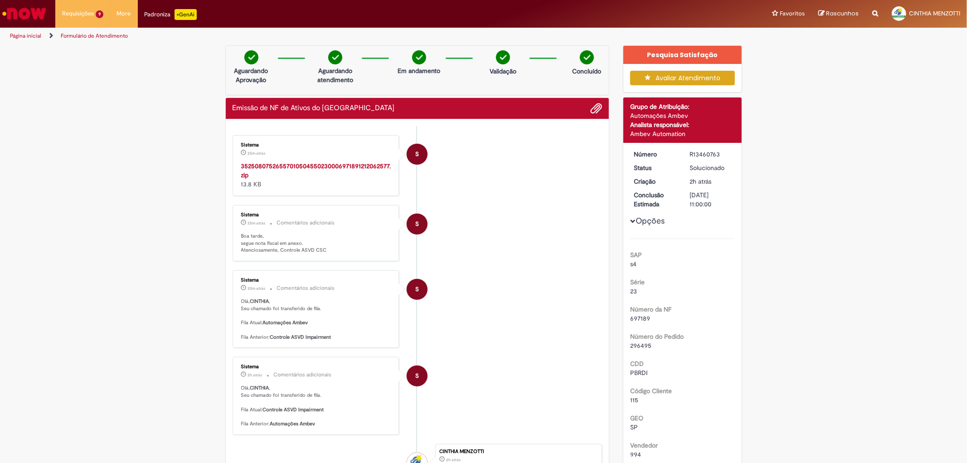
click at [311, 115] on div "Emissão de NF de Ativos do [GEOGRAPHIC_DATA] Enviar S Sistema 25m atrás 25 minu…" at bounding box center [417, 318] width 384 height 442
click at [315, 159] on div "Sistema 25m atrás 25 minutos atrás 35250807526557010504550230006971891212062577…" at bounding box center [315, 165] width 161 height 55
click at [320, 165] on strong "35250807526557010504550230006971891212062577.zip" at bounding box center [316, 170] width 150 height 17
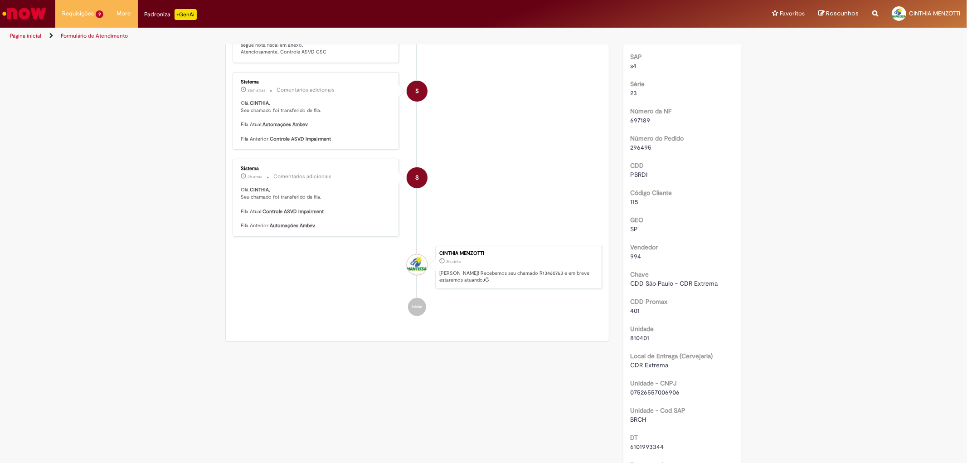
scroll to position [252, 0]
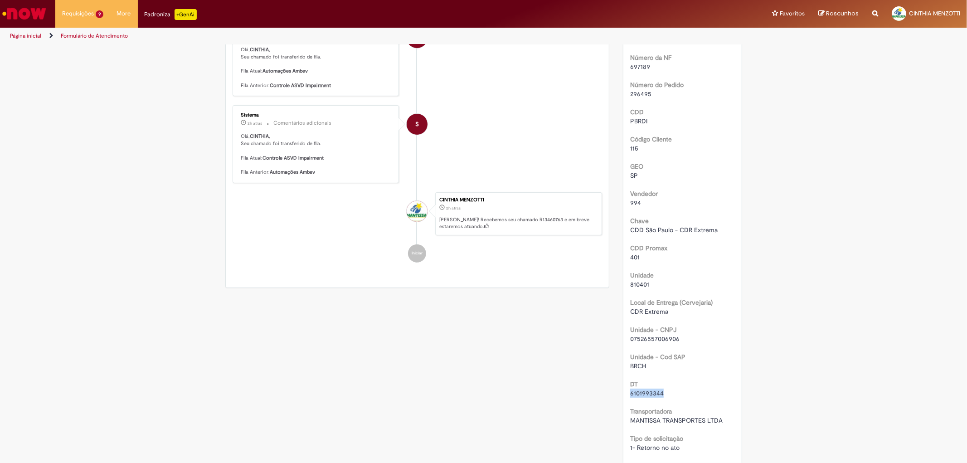
drag, startPoint x: 663, startPoint y: 391, endPoint x: 607, endPoint y: 390, distance: 55.8
click at [607, 390] on div "Verificar Código de Barras Aguardando Aprovação Aguardando atendimento Em andam…" at bounding box center [483, 254] width 530 height 920
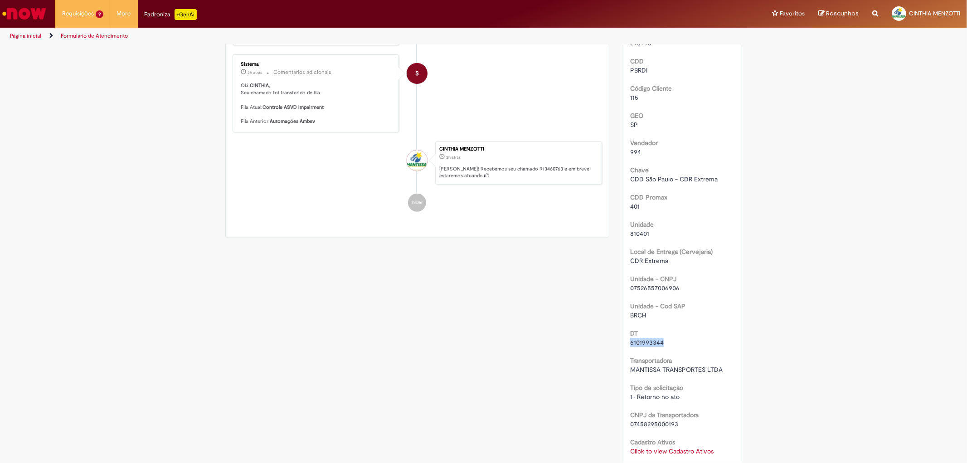
scroll to position [302, 0]
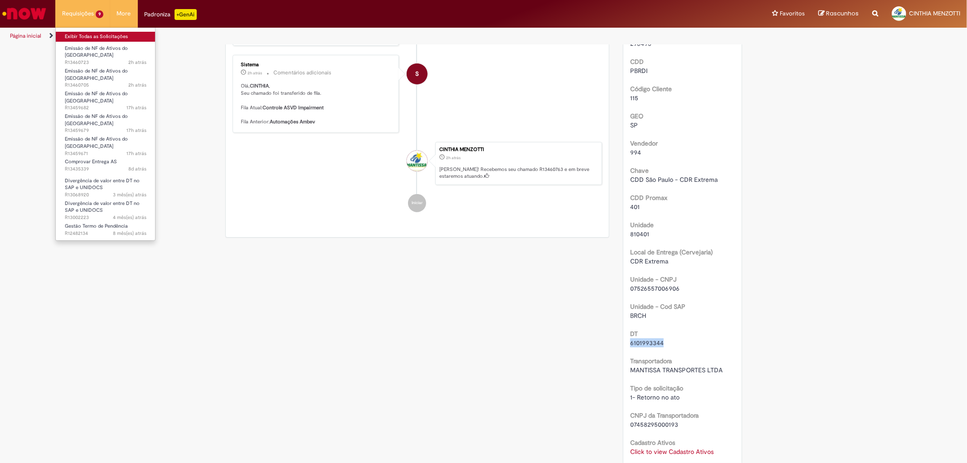
click at [107, 34] on link "Exibir Todas as Solicitações" at bounding box center [106, 37] width 100 height 10
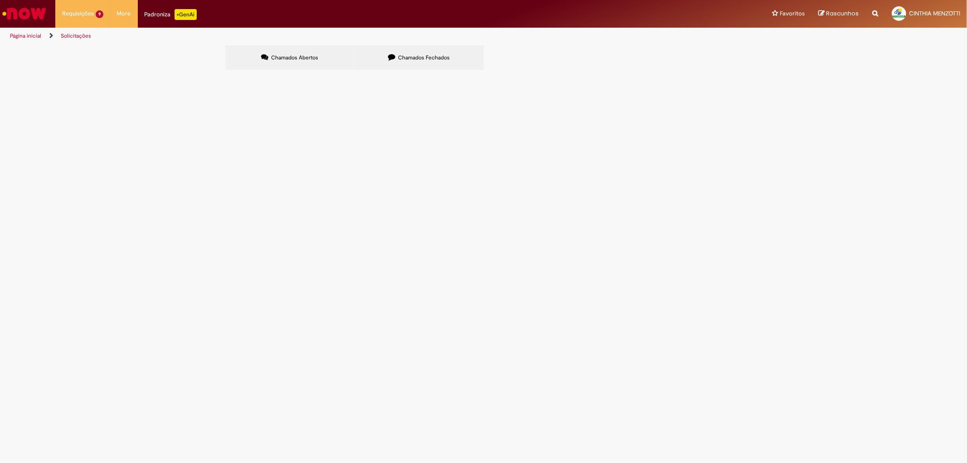
click at [410, 58] on span "Chamados Fechados" at bounding box center [424, 57] width 52 height 7
click at [295, 55] on span "Chamados Abertos" at bounding box center [294, 57] width 47 height 7
drag, startPoint x: 404, startPoint y: 56, endPoint x: 428, endPoint y: 136, distance: 83.6
click at [428, 45] on div "Chamados Abertos Chamados Fechados Itens solicitados Exportar como PDF Exportar…" at bounding box center [483, 45] width 517 height 0
click at [0, 0] on span "Emissão de NF de Ativos do [GEOGRAPHIC_DATA]" at bounding box center [0, 0] width 0 height 0
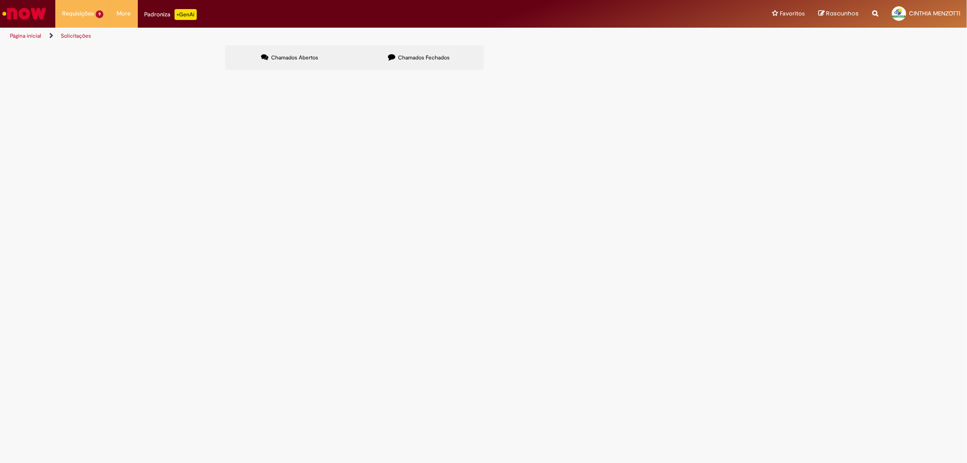
click at [0, 0] on span "Emissão de NF de Ativos do [GEOGRAPHIC_DATA]" at bounding box center [0, 0] width 0 height 0
click at [0, 0] on span "6101985153 - EXTREMA" at bounding box center [0, 0] width 0 height 0
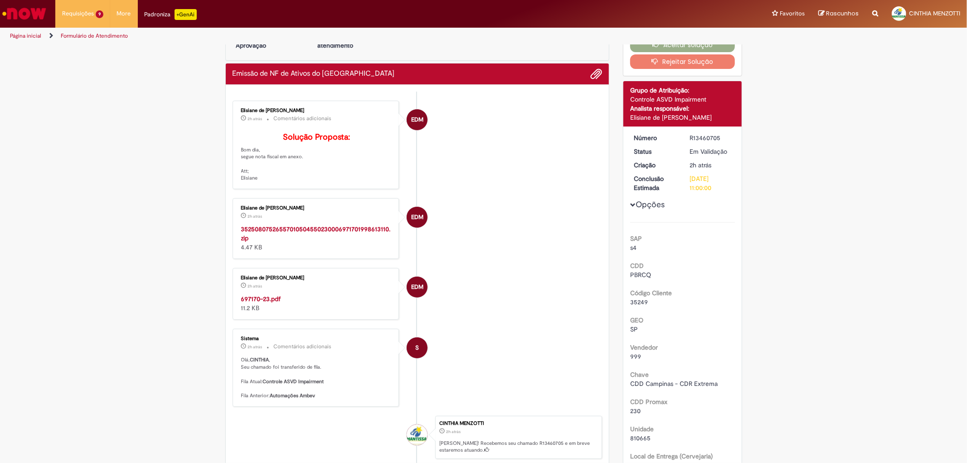
scroll to position [153, 0]
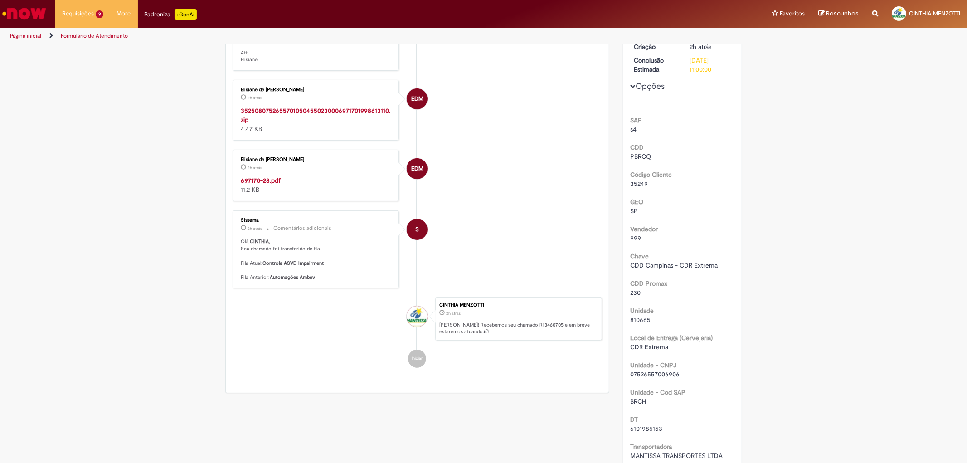
click at [255, 184] on strong "697170-23.pdf" at bounding box center [261, 180] width 40 height 8
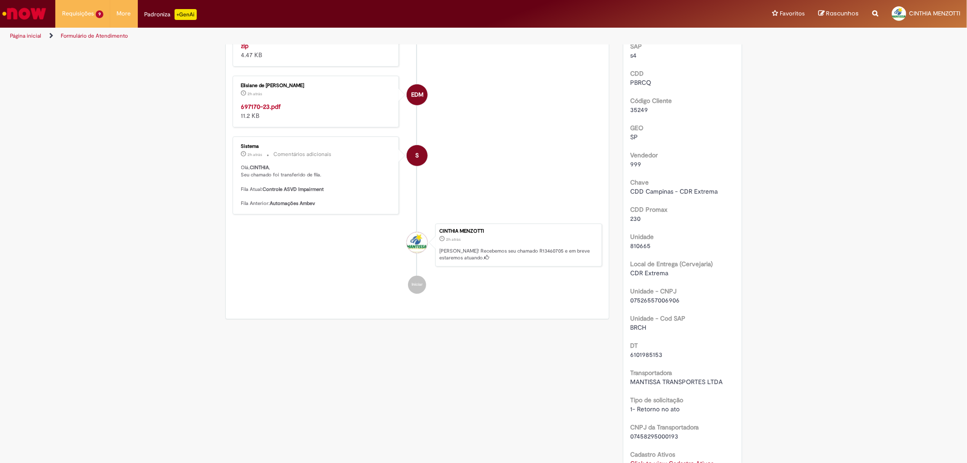
scroll to position [304, 0]
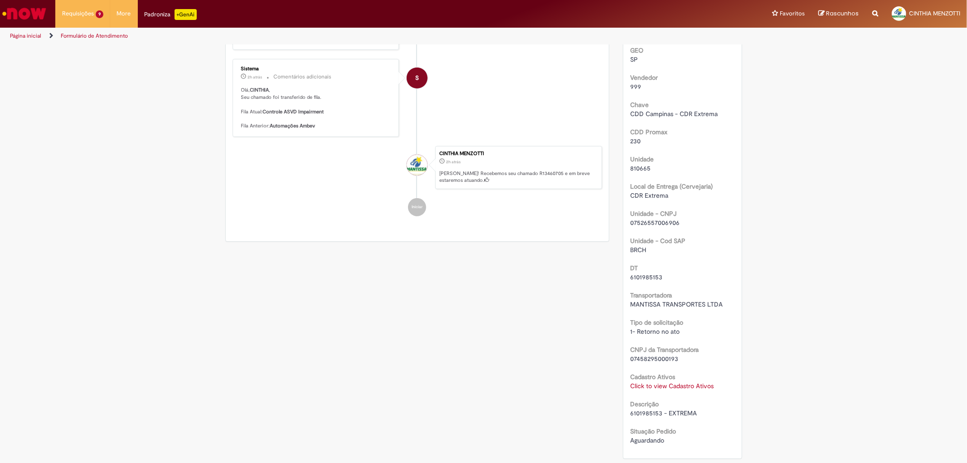
drag, startPoint x: 623, startPoint y: 280, endPoint x: 595, endPoint y: 282, distance: 28.2
click at [595, 282] on div "Verificar Código de Barras Aguardando Aprovação Aguardando atendimento Em andam…" at bounding box center [483, 172] width 530 height 862
click at [640, 278] on span "6101985153" at bounding box center [646, 277] width 32 height 8
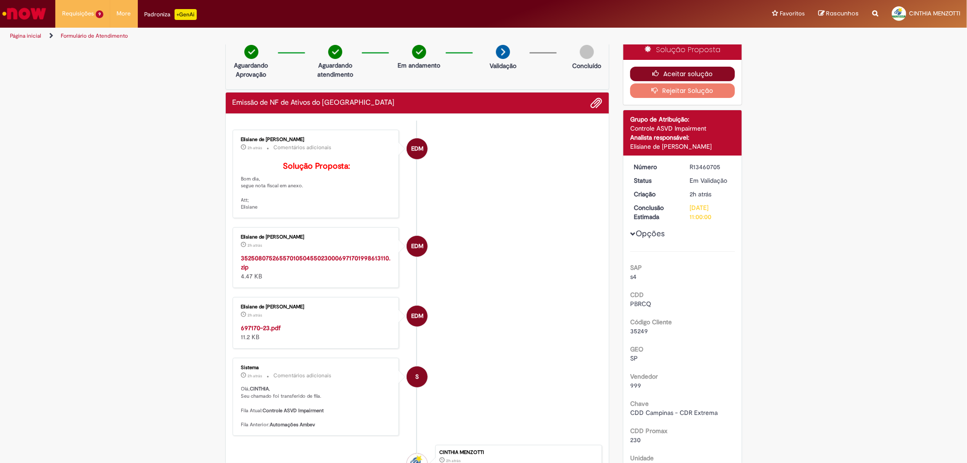
scroll to position [0, 0]
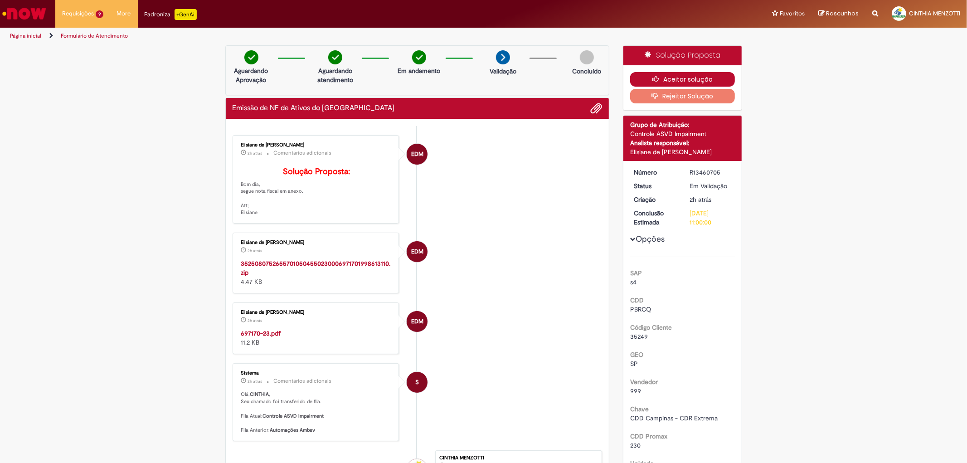
click at [694, 74] on button "Aceitar solução" at bounding box center [682, 79] width 105 height 15
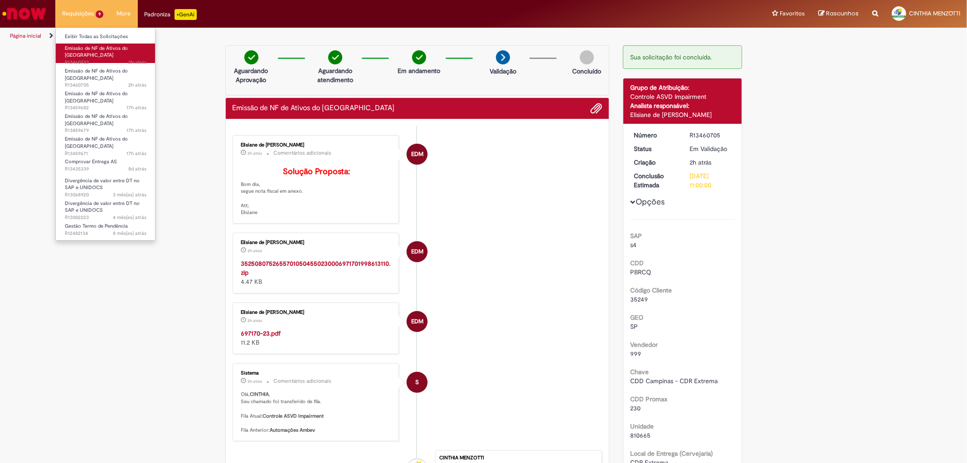
click at [104, 50] on span "Emissão de NF de Ativos do [GEOGRAPHIC_DATA]" at bounding box center [96, 52] width 63 height 14
click at [105, 59] on span "2h atrás 2 horas atrás R13460723" at bounding box center [106, 62] width 82 height 7
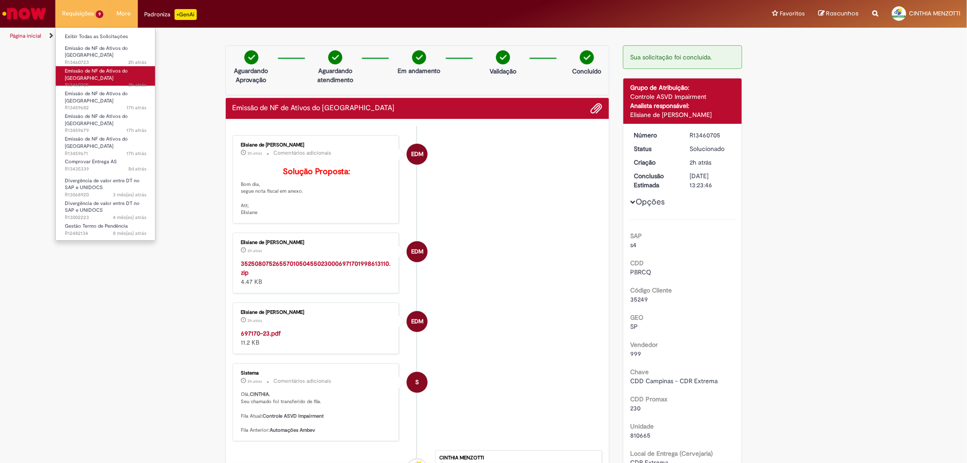
click at [116, 69] on span "Emissão de NF de Ativos do [GEOGRAPHIC_DATA]" at bounding box center [96, 75] width 63 height 14
click at [108, 49] on span "Emissão de NF de Ativos do [GEOGRAPHIC_DATA]" at bounding box center [96, 52] width 63 height 14
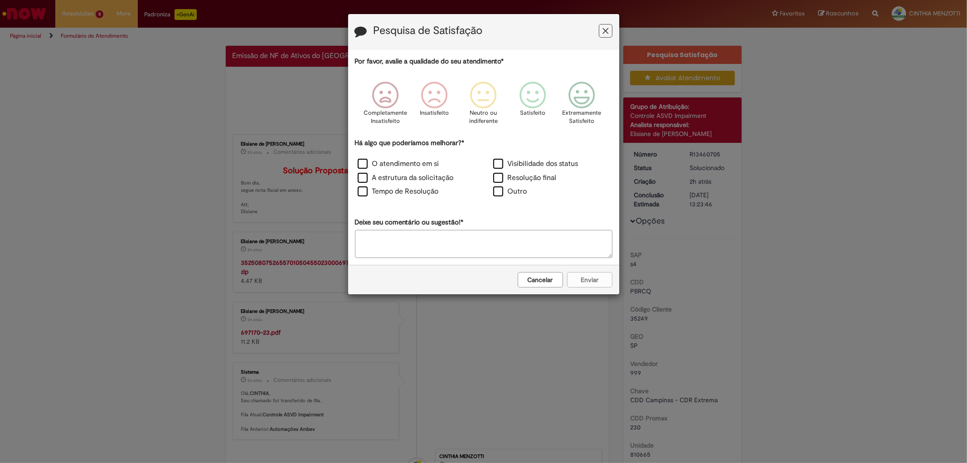
drag, startPoint x: 267, startPoint y: 124, endPoint x: 265, endPoint y: 129, distance: 5.1
click at [264, 129] on div "Pesquisa de Satisfação Por favor, avalie a qualidade do seu atendimento* Comple…" at bounding box center [483, 231] width 967 height 463
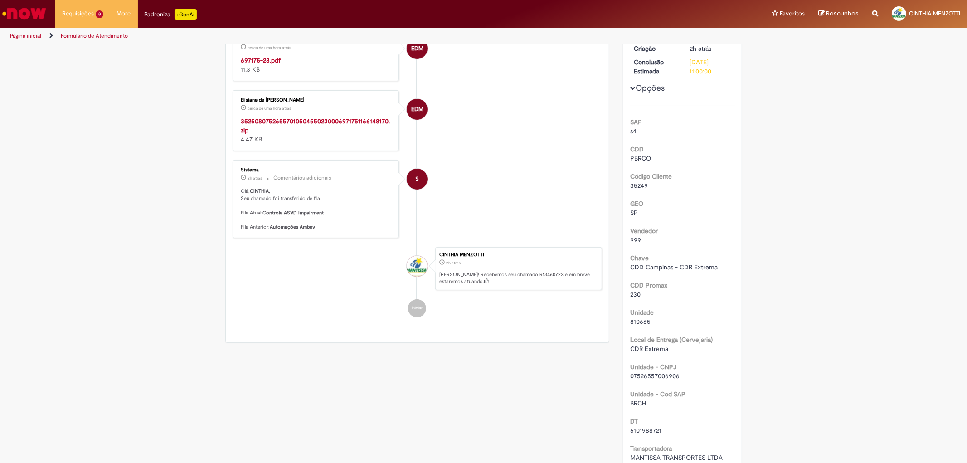
scroll to position [203, 0]
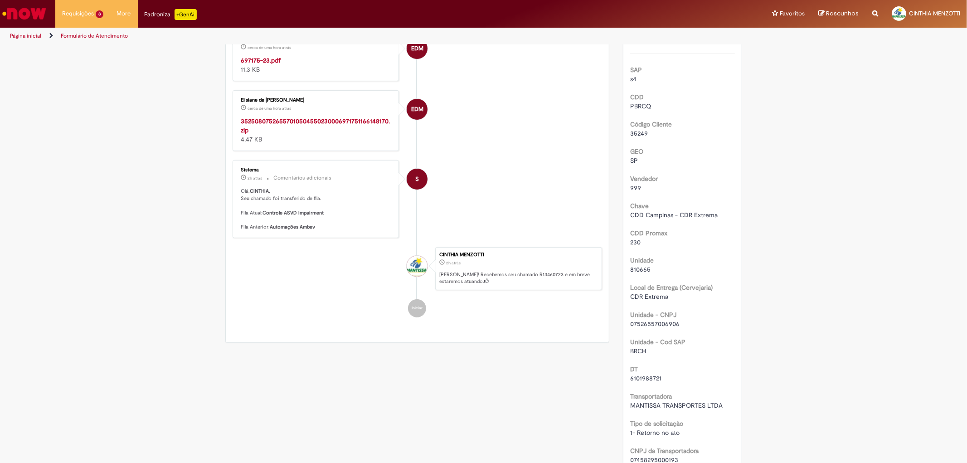
click at [647, 377] on span "6101988721" at bounding box center [645, 378] width 31 height 8
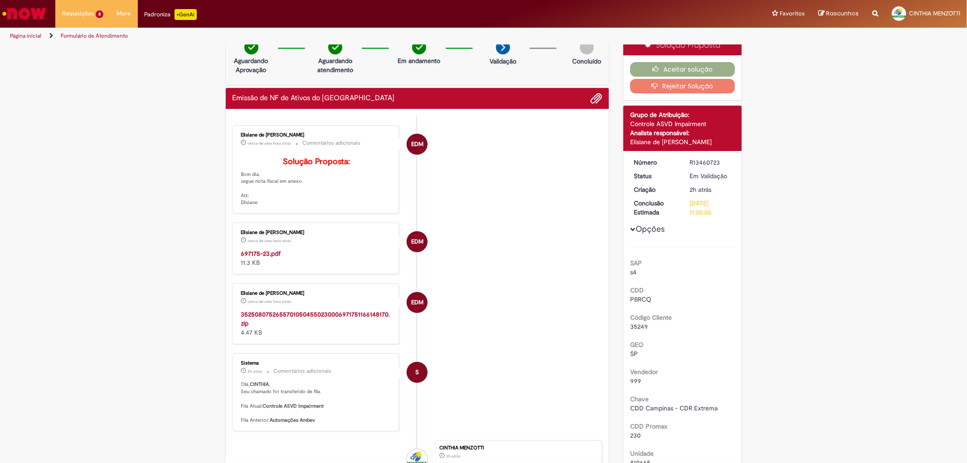
scroll to position [2, 0]
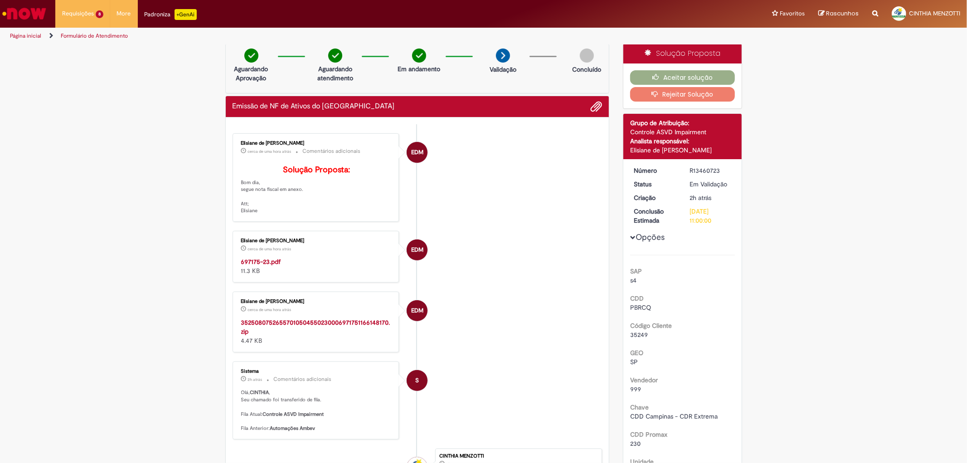
click at [264, 266] on strong "697175-23.pdf" at bounding box center [261, 261] width 40 height 8
click at [698, 73] on button "Aceitar solução" at bounding box center [682, 77] width 105 height 15
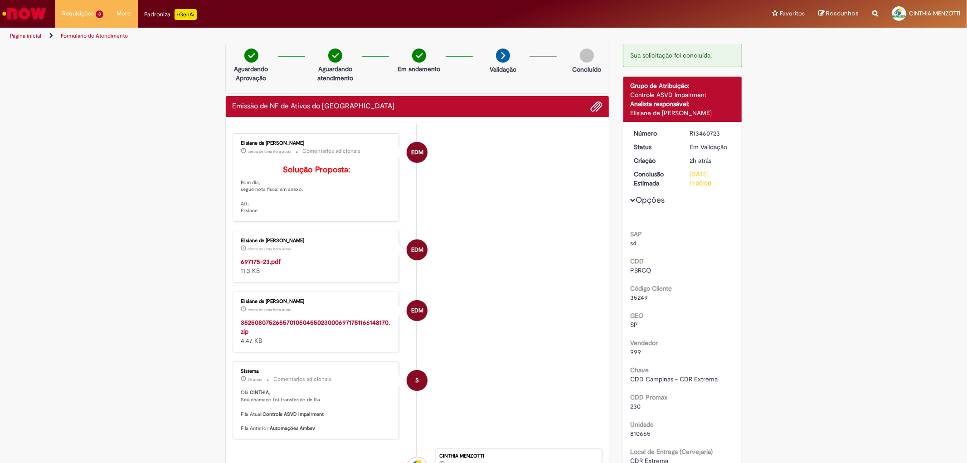
scroll to position [0, 0]
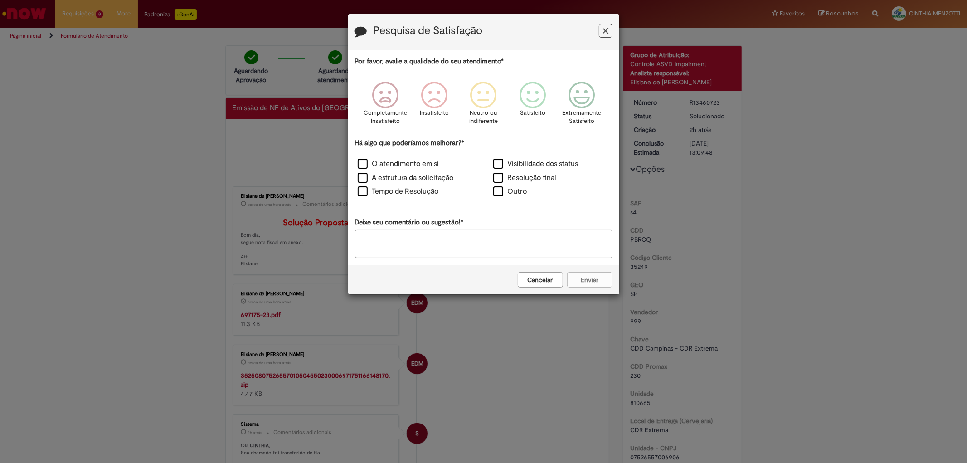
click at [602, 25] on button "Feedback" at bounding box center [606, 31] width 14 height 14
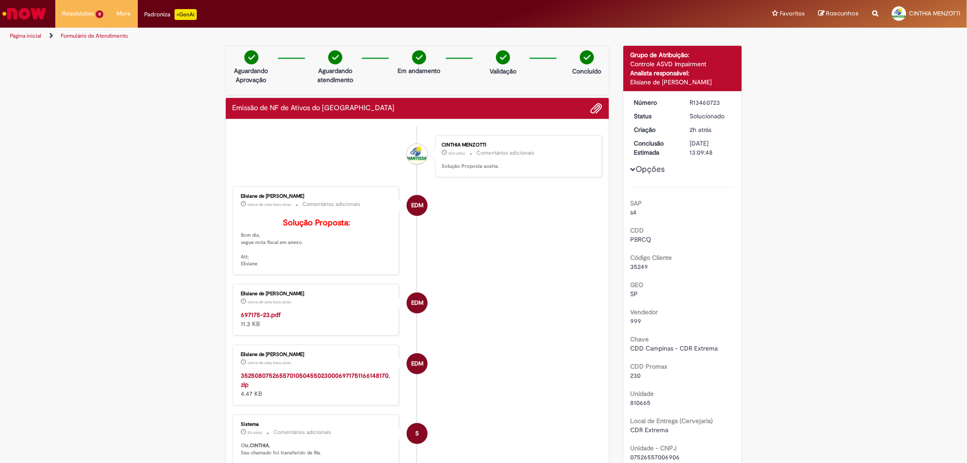
click at [40, 17] on img "Ir para a Homepage" at bounding box center [24, 14] width 47 height 18
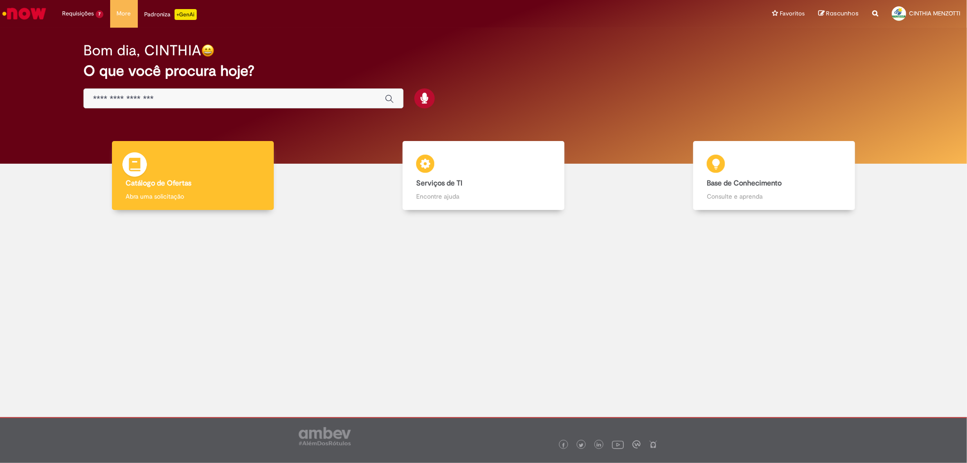
click at [193, 180] on h4 "Catálogo de Ofertas" at bounding box center [193, 183] width 135 height 8
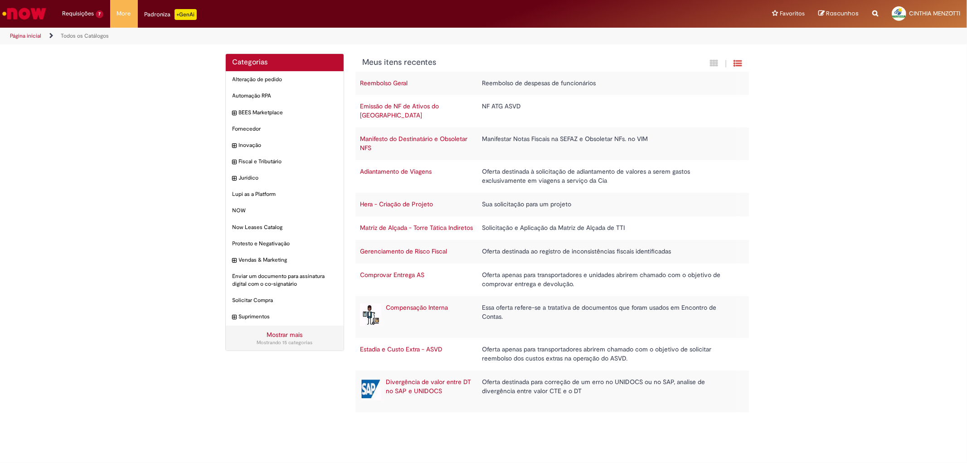
click at [428, 107] on link "Emissão de NF de Ativos do [GEOGRAPHIC_DATA]" at bounding box center [399, 110] width 79 height 17
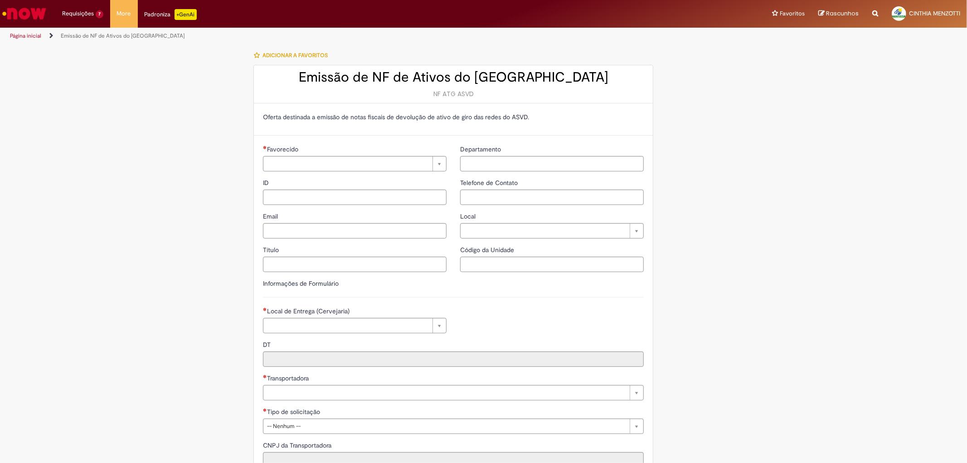
type input "**********"
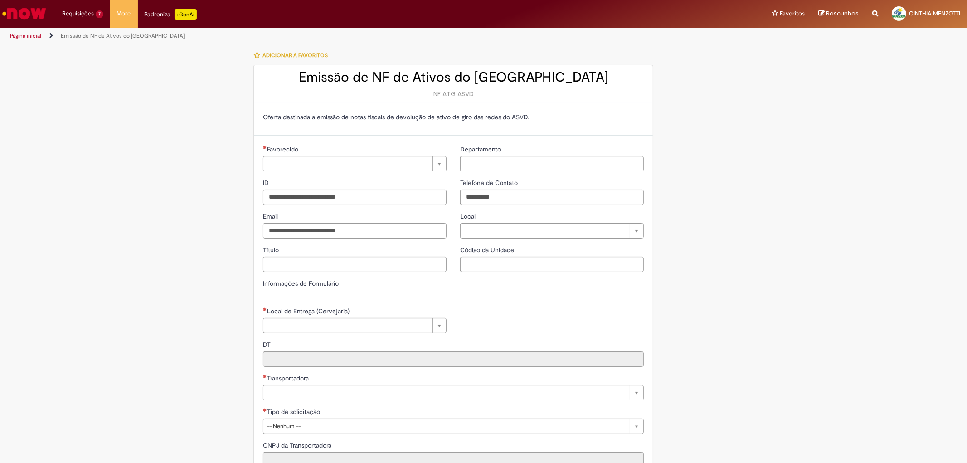
type input "**********"
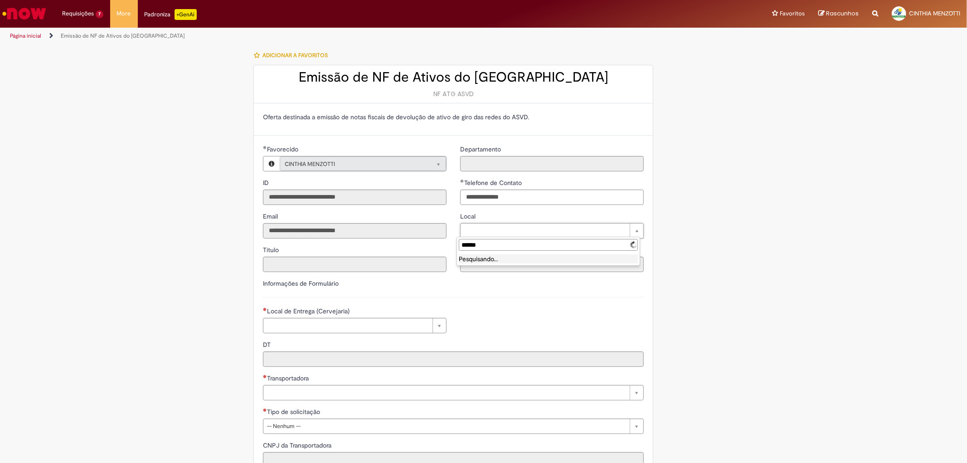
type input "*******"
type input "**********"
type input "****"
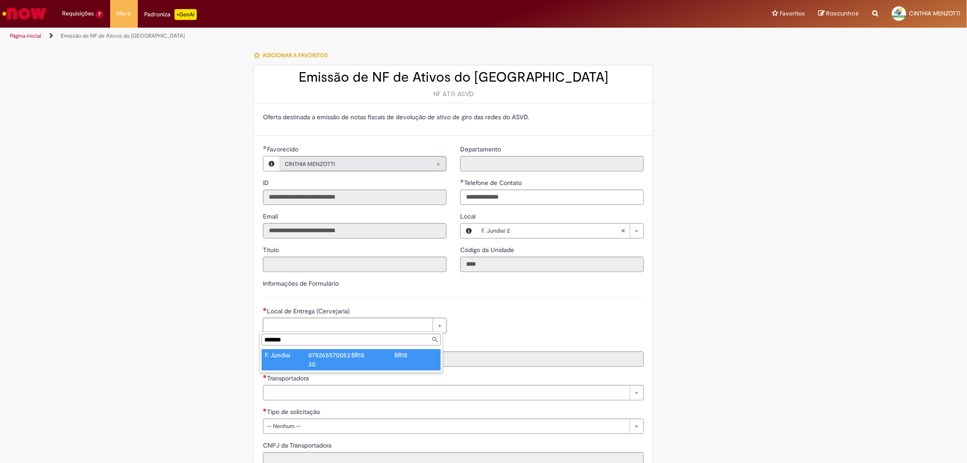
type input "*******"
type input "**********"
type input "****"
type input "**********"
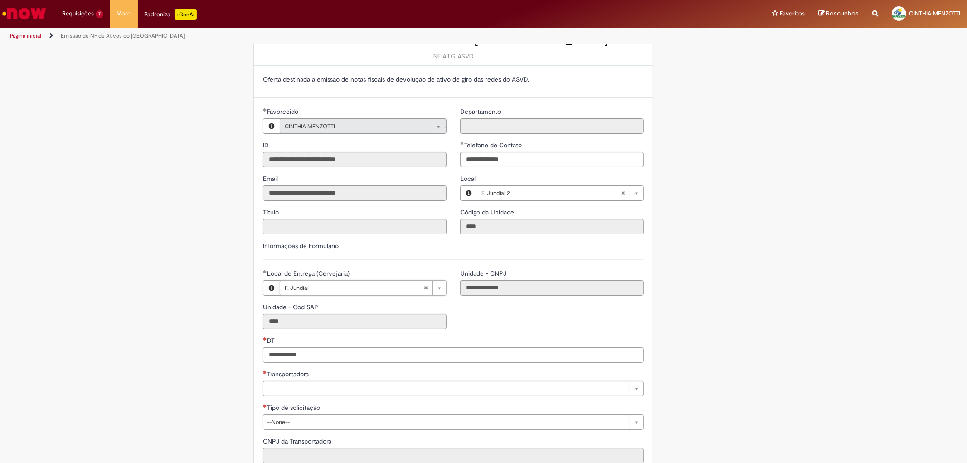
scroll to position [101, 0]
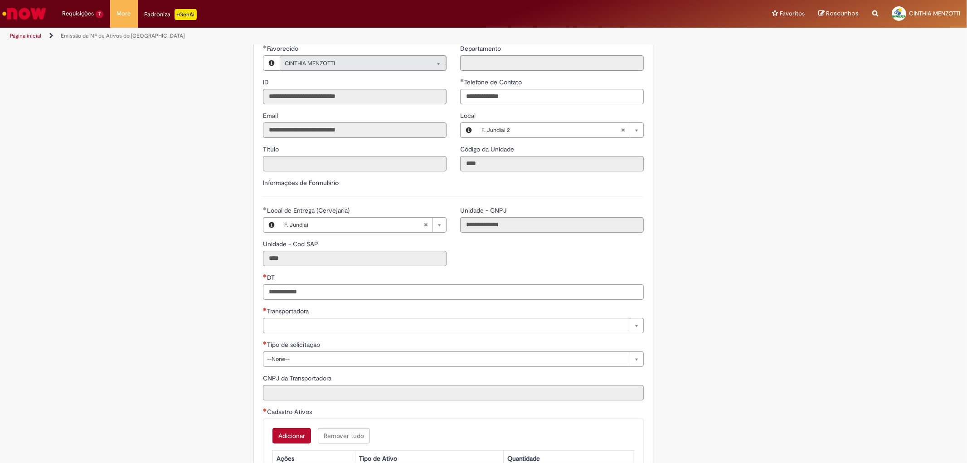
click at [323, 289] on input "DT" at bounding box center [453, 291] width 381 height 15
paste input "**********"
type input "**********"
click at [329, 333] on div "**********" at bounding box center [453, 388] width 394 height 231
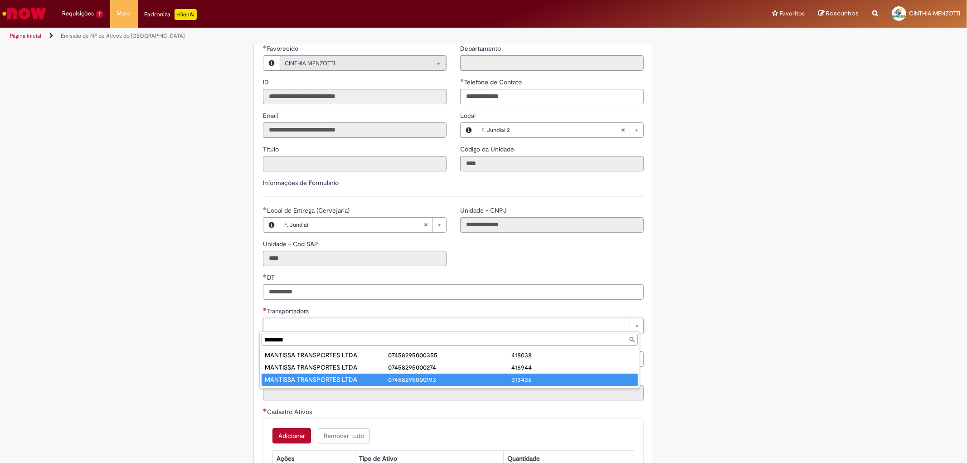
type input "********"
type input "**********"
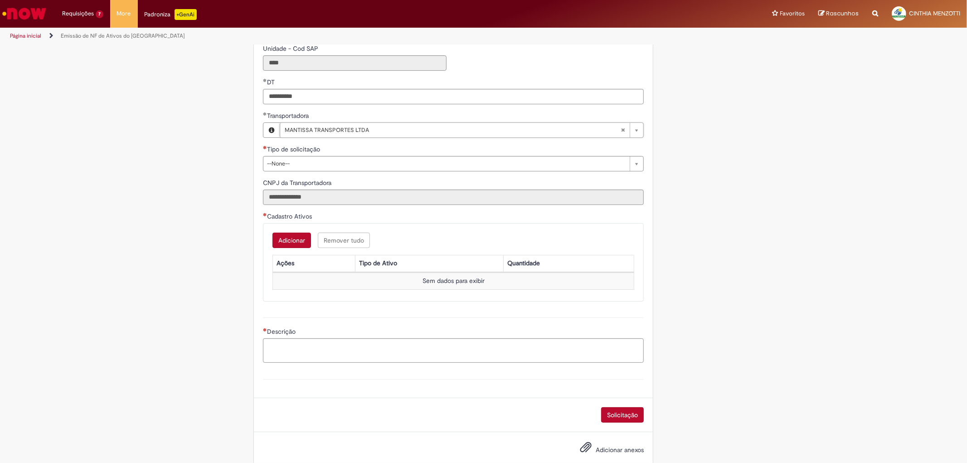
scroll to position [302, 0]
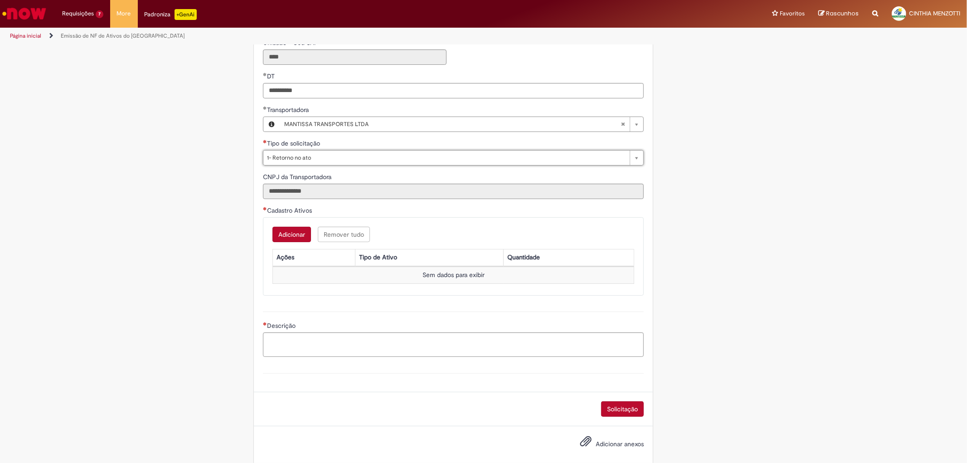
type input "**********"
select select "**********"
click at [293, 223] on div "Adicionar Remover tudo Cadastro Ativos Ações Tipo de Ativo Quantidade Sem dados…" at bounding box center [453, 256] width 381 height 78
click at [296, 233] on button "Adicionar" at bounding box center [291, 234] width 39 height 15
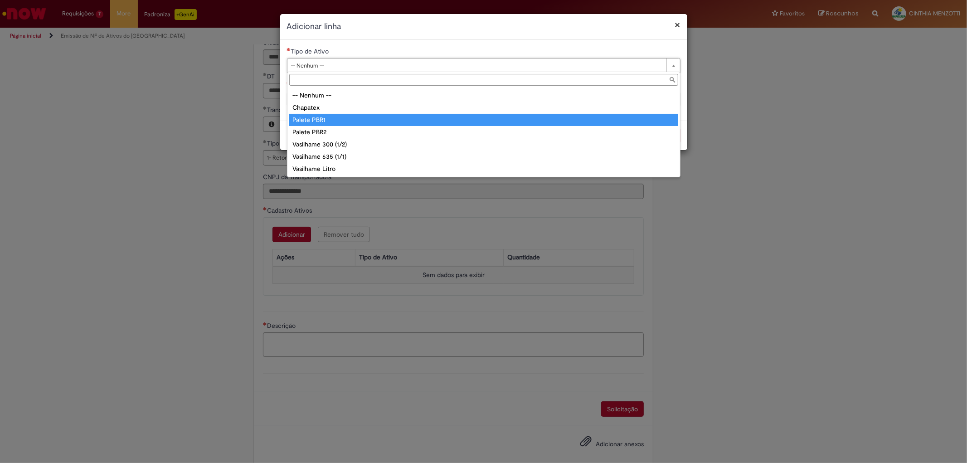
type input "**********"
select select "**********"
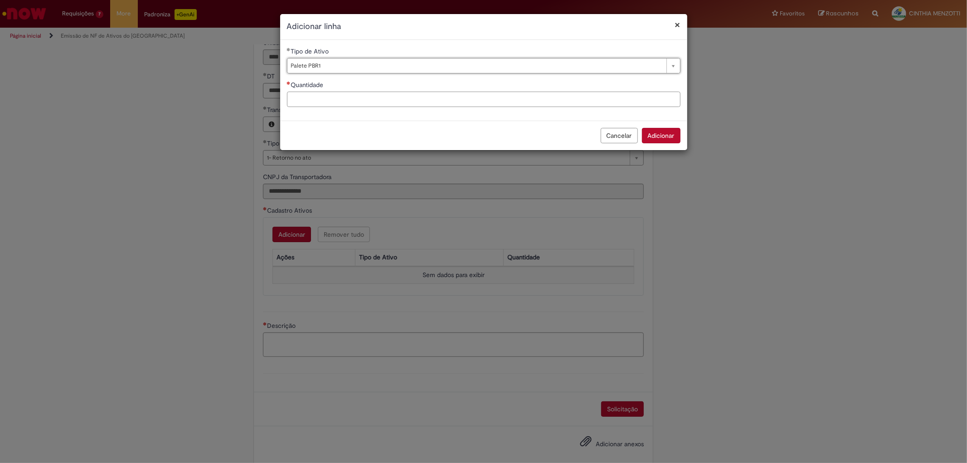
click at [334, 92] on input "Quantidade" at bounding box center [483, 99] width 393 height 15
type input "**"
click at [664, 135] on button "Adicionar" at bounding box center [661, 135] width 39 height 15
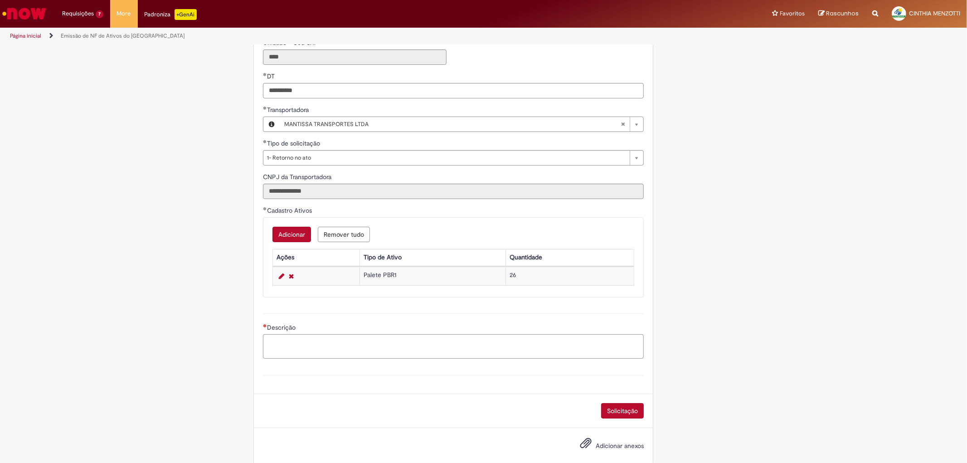
click at [391, 351] on textarea "Descrição" at bounding box center [453, 346] width 381 height 24
click at [391, 343] on textarea "Descrição" at bounding box center [453, 346] width 381 height 24
paste textarea "**********"
type textarea "**********"
click at [620, 407] on button "Solicitação" at bounding box center [622, 410] width 43 height 15
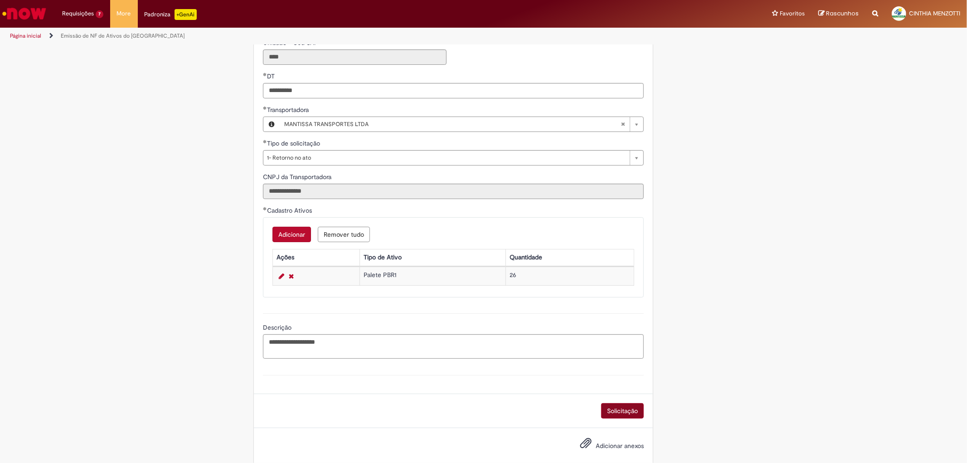
scroll to position [296, 0]
